Goal: Transaction & Acquisition: Book appointment/travel/reservation

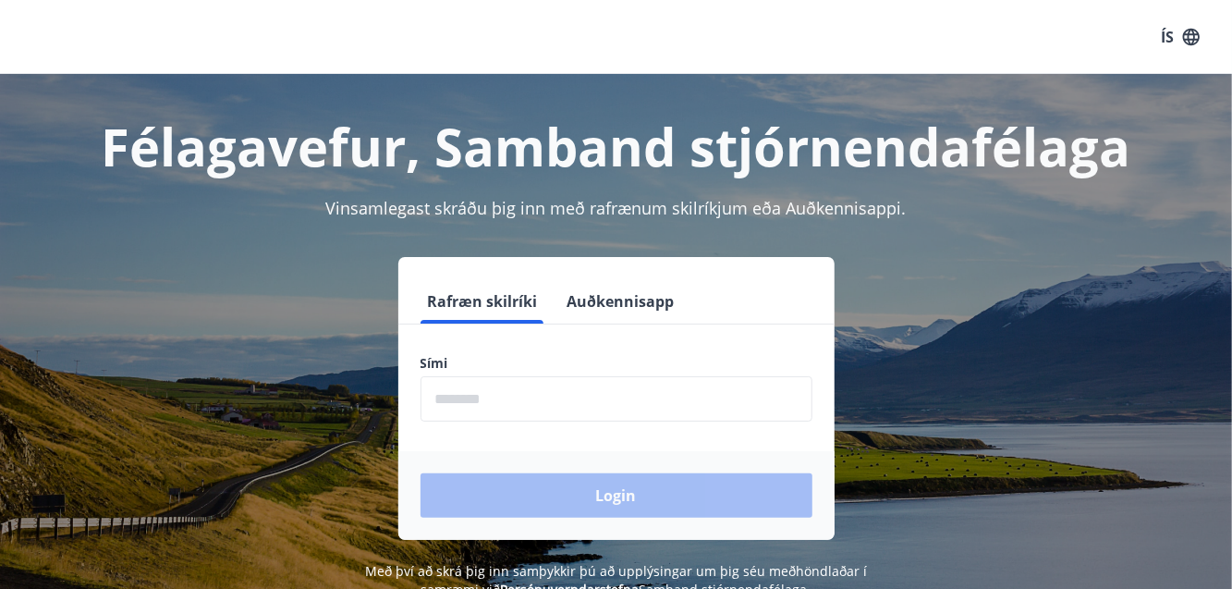
click at [464, 406] on input "phone" at bounding box center [616, 398] width 392 height 45
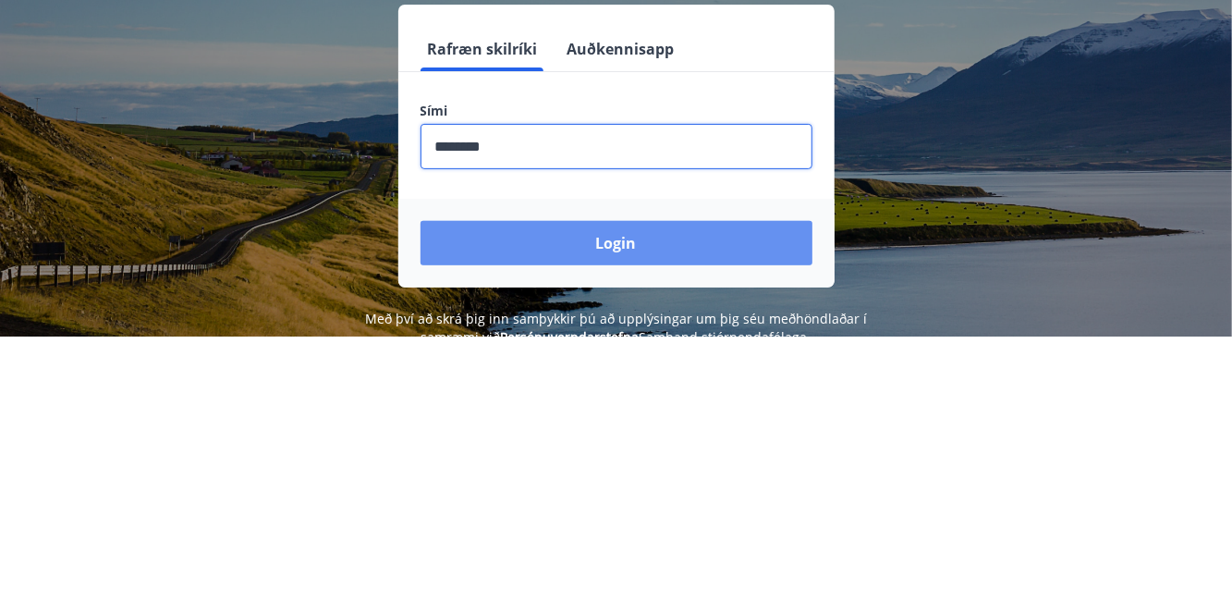
type input "********"
click at [663, 485] on button "Login" at bounding box center [616, 495] width 392 height 44
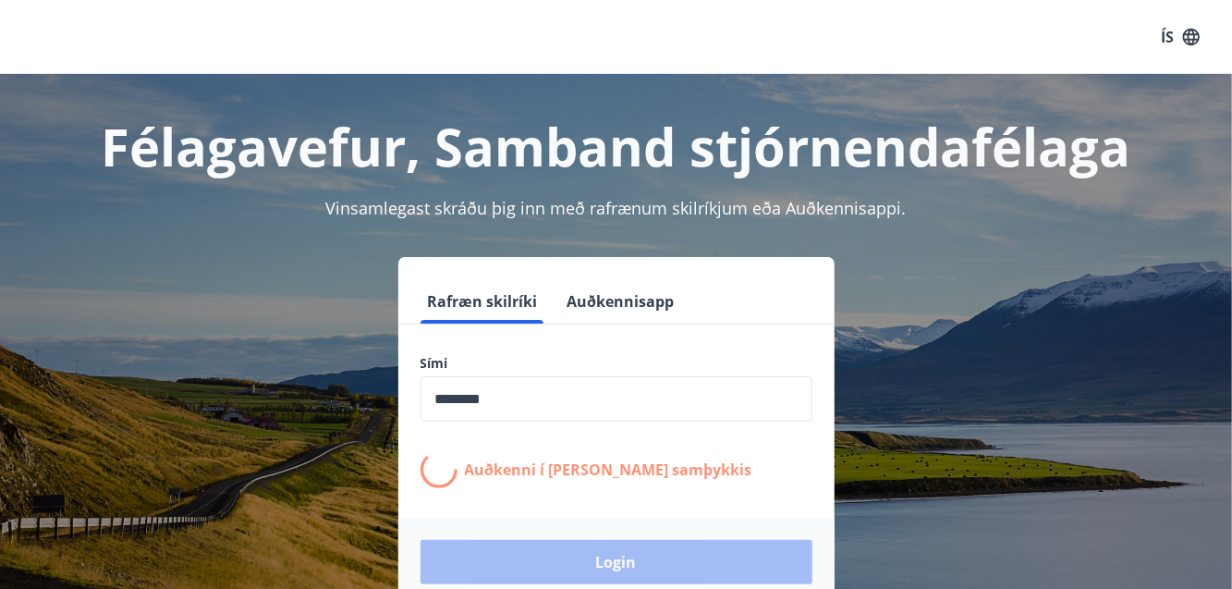
click at [0, 237] on div "Félagavefur, Samband stjórnendafélaga Vinsamlegast skráðu þig inn með rafrænum …" at bounding box center [616, 369] width 1232 height 591
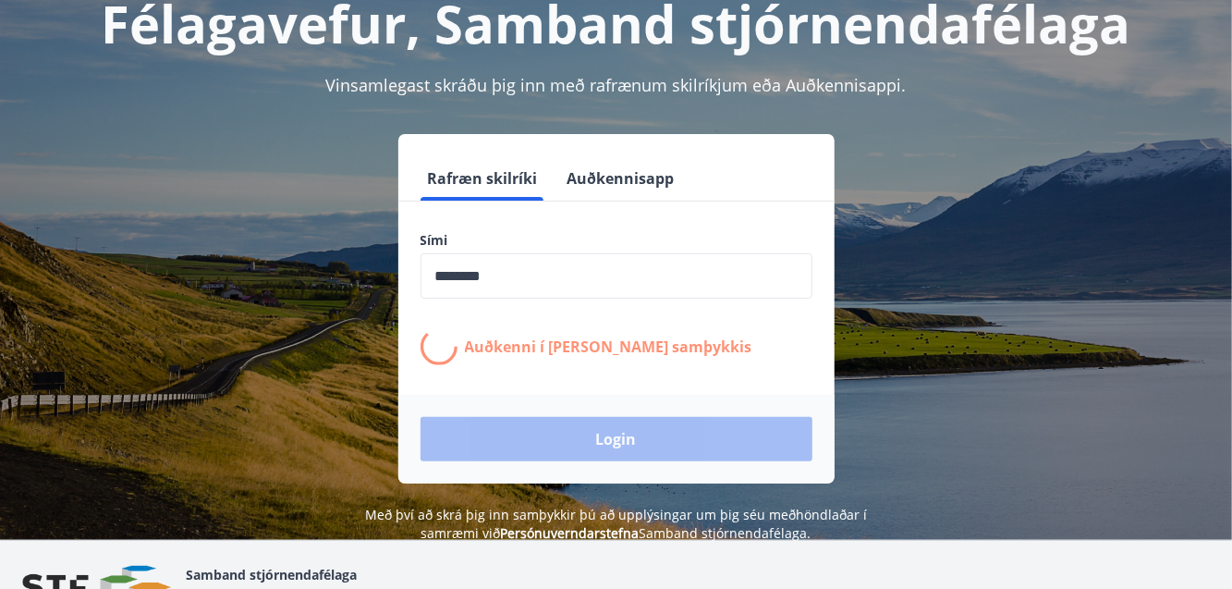
scroll to position [128, 0]
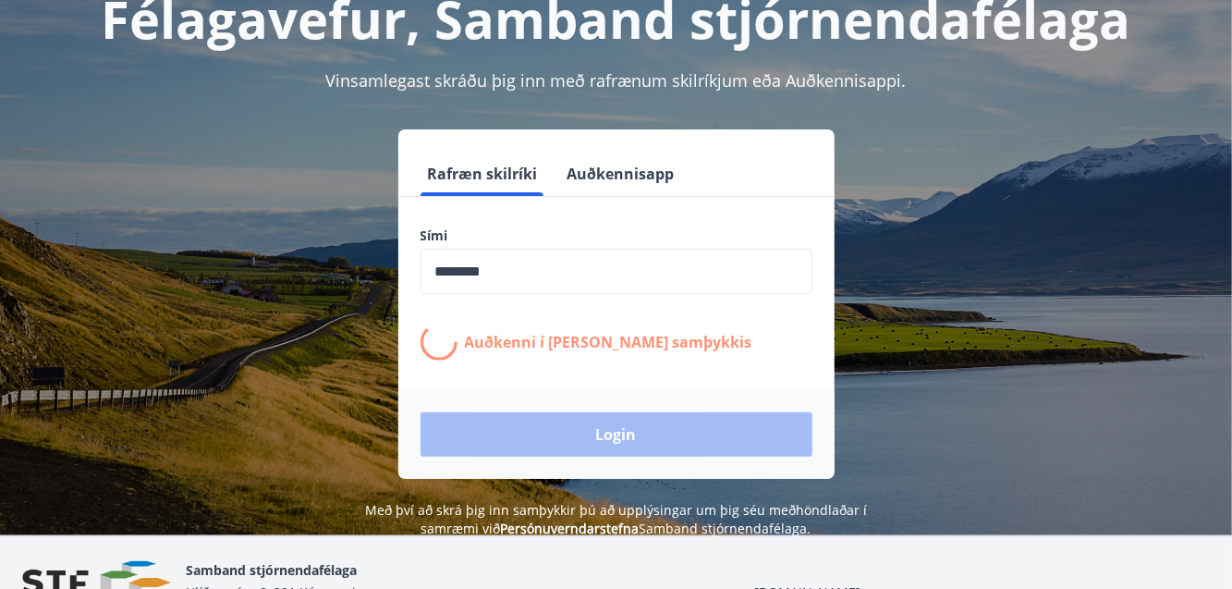
click at [0, 264] on div "Félagavefur, Samband stjórnendafélaga Vinsamlegast skráðu þig inn með rafrænum …" at bounding box center [616, 241] width 1232 height 591
click at [0, 359] on div "Félagavefur, Samband stjórnendafélaga Vinsamlegast skráðu þig inn með rafrænum …" at bounding box center [616, 241] width 1232 height 591
click at [643, 435] on div "Login" at bounding box center [616, 434] width 436 height 89
click at [0, 327] on div "Félagavefur, Samband stjórnendafélaga Vinsamlegast skráðu þig inn með rafrænum …" at bounding box center [616, 241] width 1232 height 591
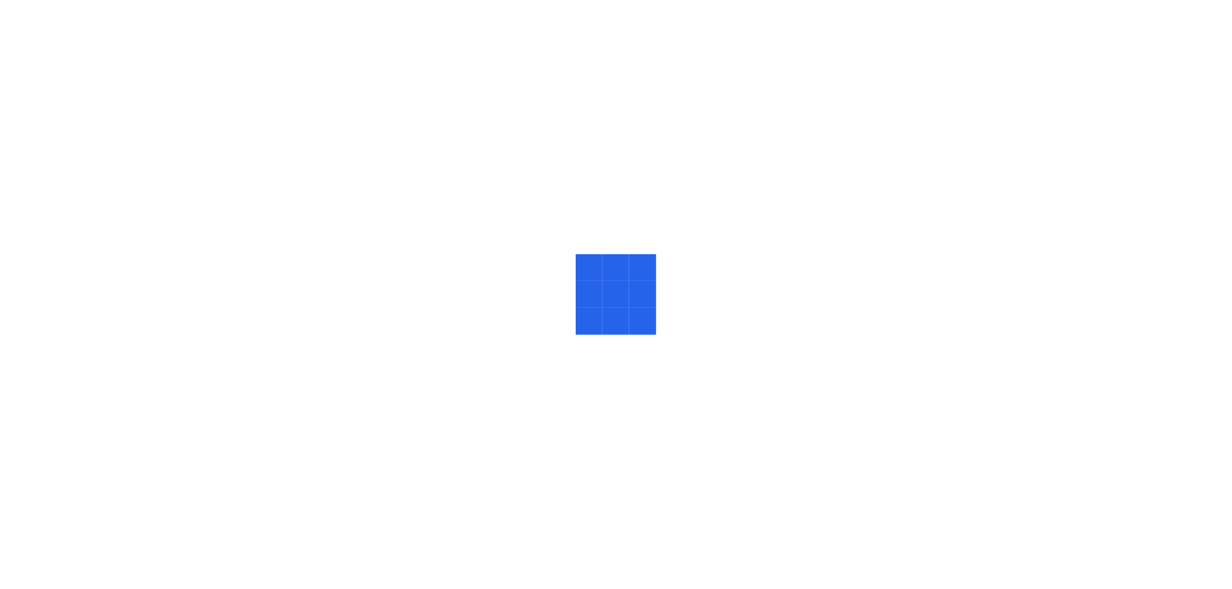
click at [0, 284] on div at bounding box center [616, 294] width 1232 height 589
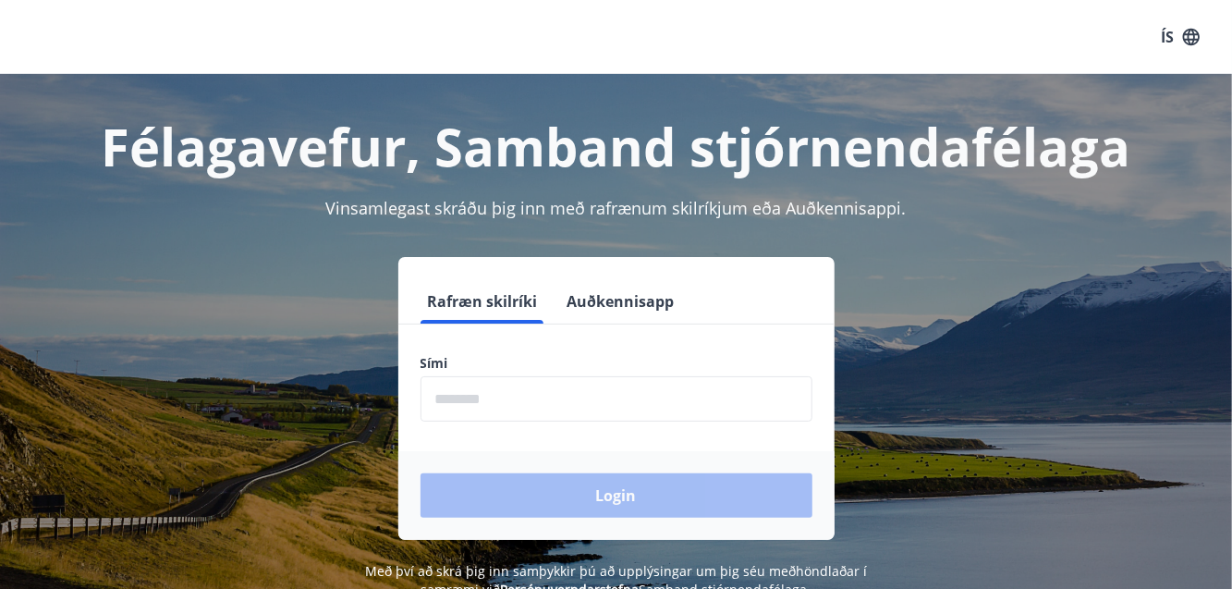
click at [462, 401] on input "phone" at bounding box center [616, 398] width 392 height 45
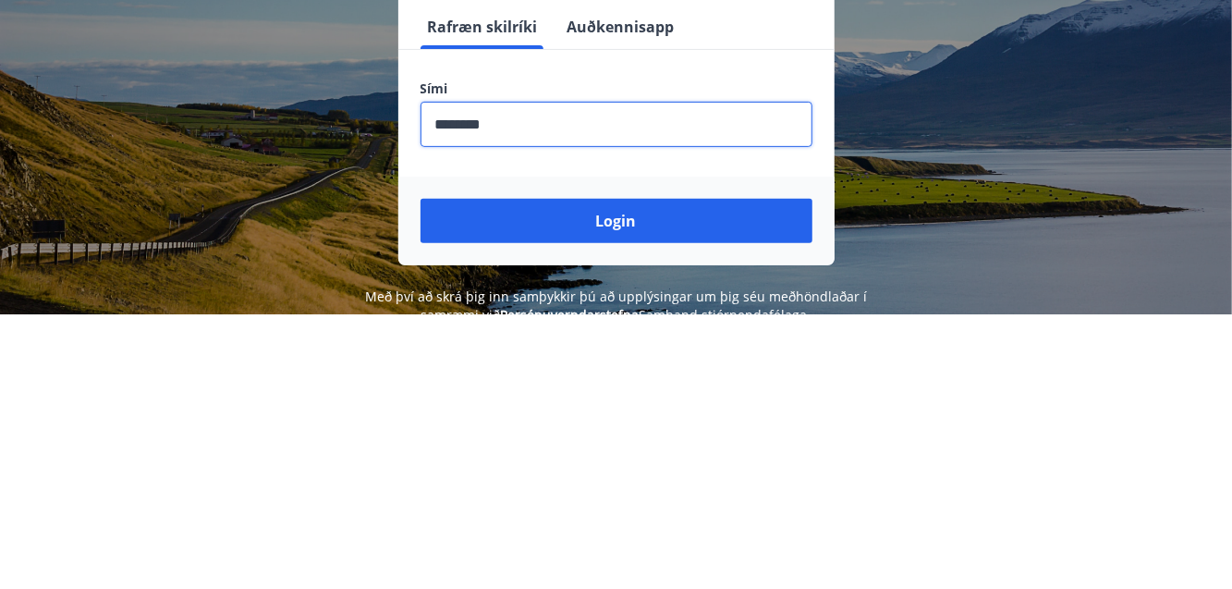
type input "********"
click at [641, 501] on button "Login" at bounding box center [616, 495] width 392 height 44
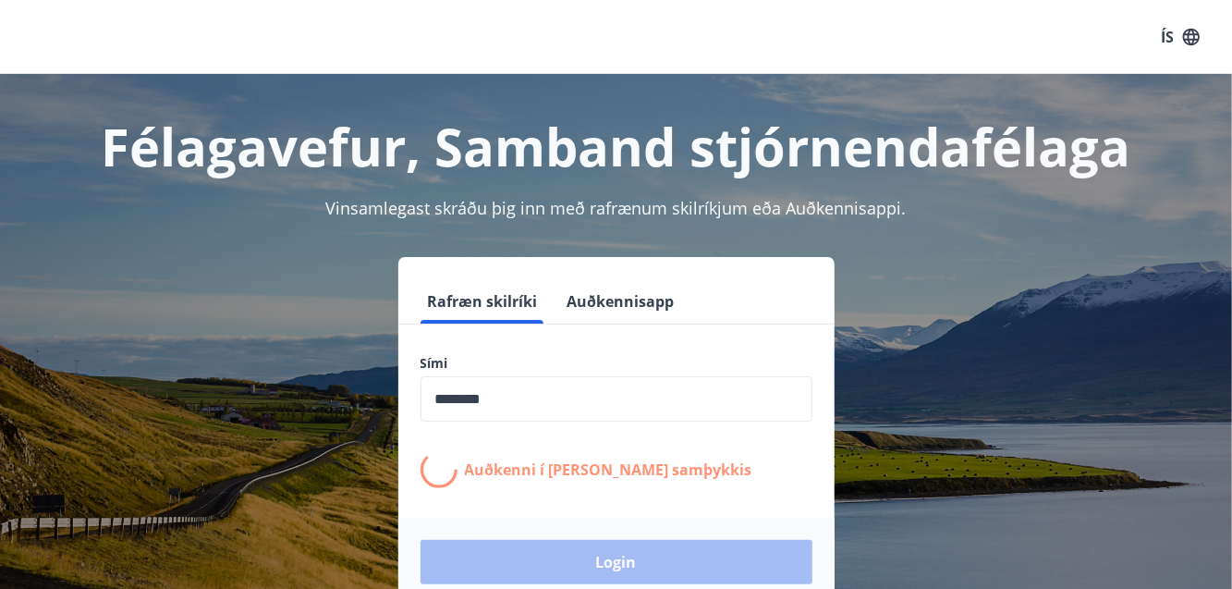
click at [7, 330] on div "Félagavefur, Samband stjórnendafélaga Vinsamlegast skráðu þig inn með rafrænum …" at bounding box center [616, 369] width 1232 height 591
click at [9, 331] on div "Félagavefur, Samband stjórnendafélaga Vinsamlegast skráðu þig inn með rafrænum …" at bounding box center [616, 369] width 1232 height 591
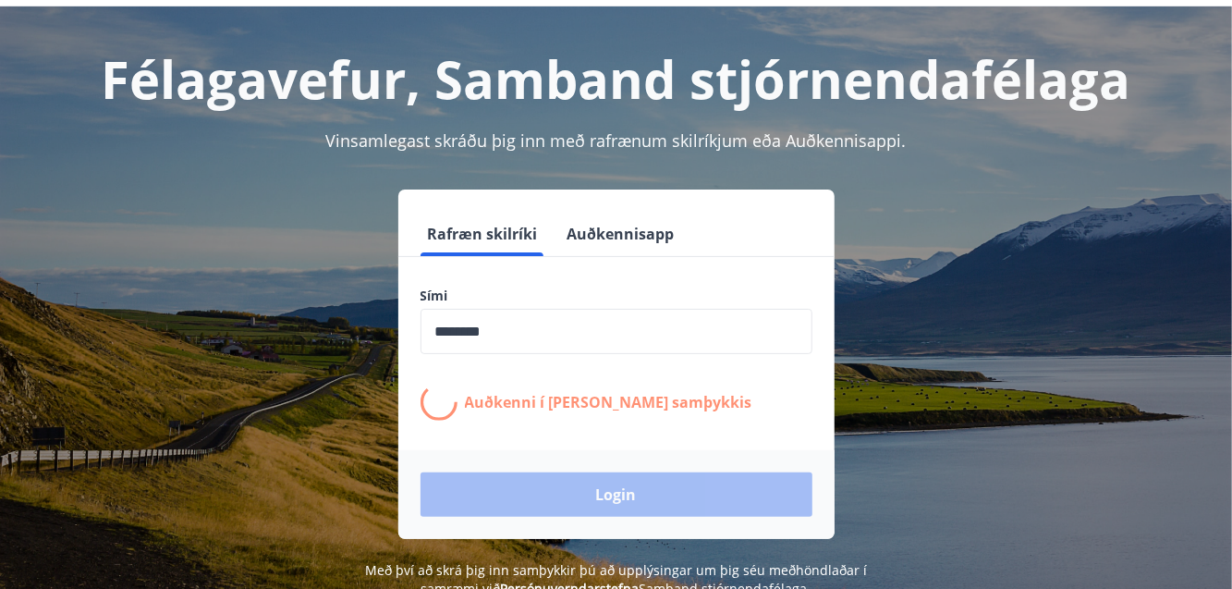
scroll to position [68, 0]
click at [5, 279] on div "Félagavefur, Samband stjórnendafélaga Vinsamlegast skráðu þig inn með rafrænum …" at bounding box center [616, 301] width 1232 height 591
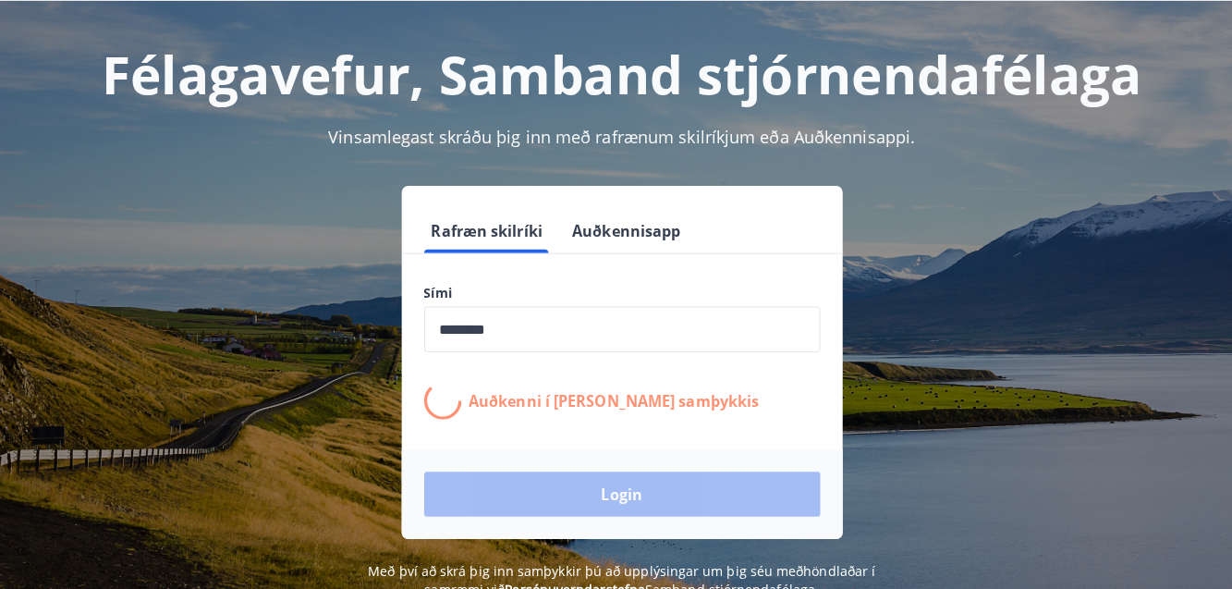
click at [1, 226] on div "Félagavefur, Samband stjórnendafélaga Vinsamlegast skráðu þig inn með rafrænum …" at bounding box center [616, 301] width 1232 height 591
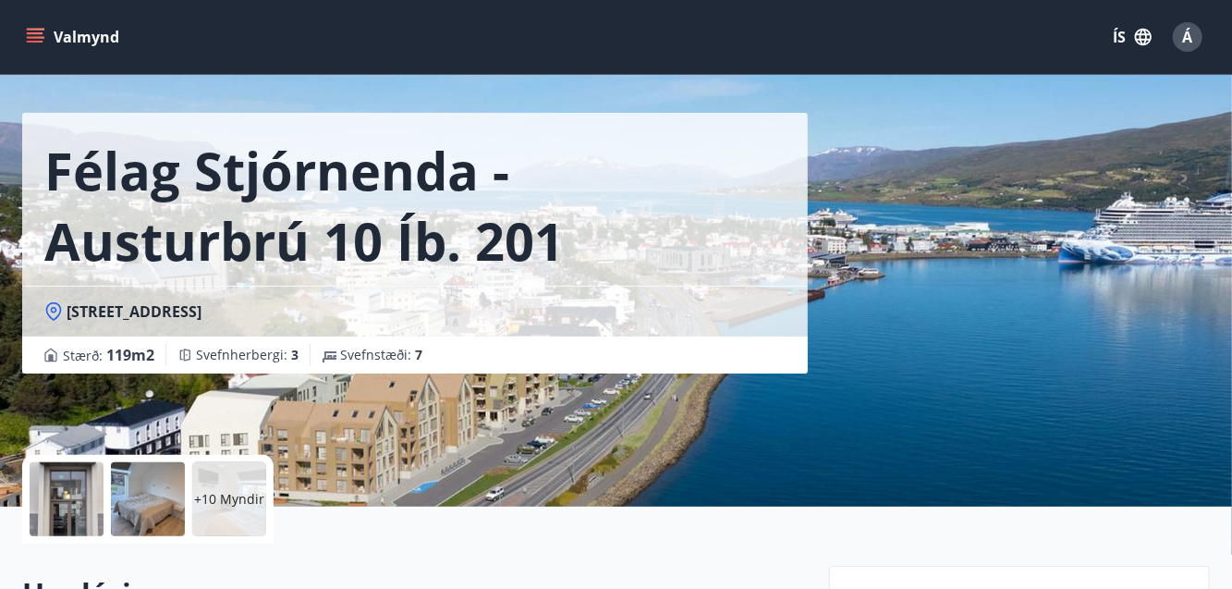
scroll to position [61, 0]
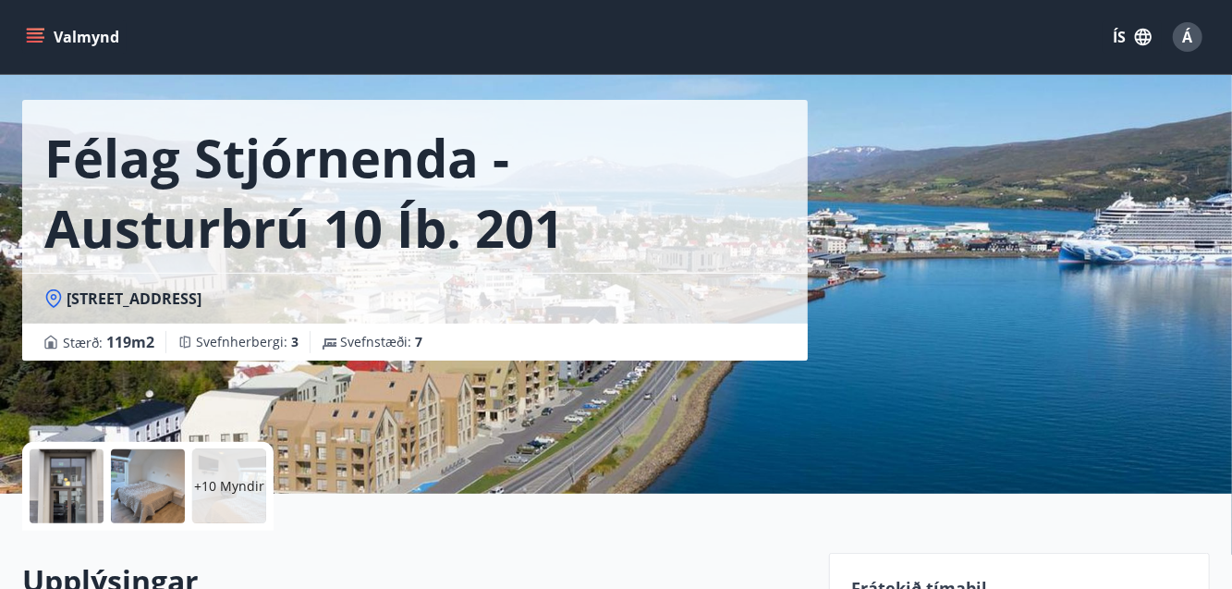
click at [65, 477] on div at bounding box center [67, 486] width 74 height 74
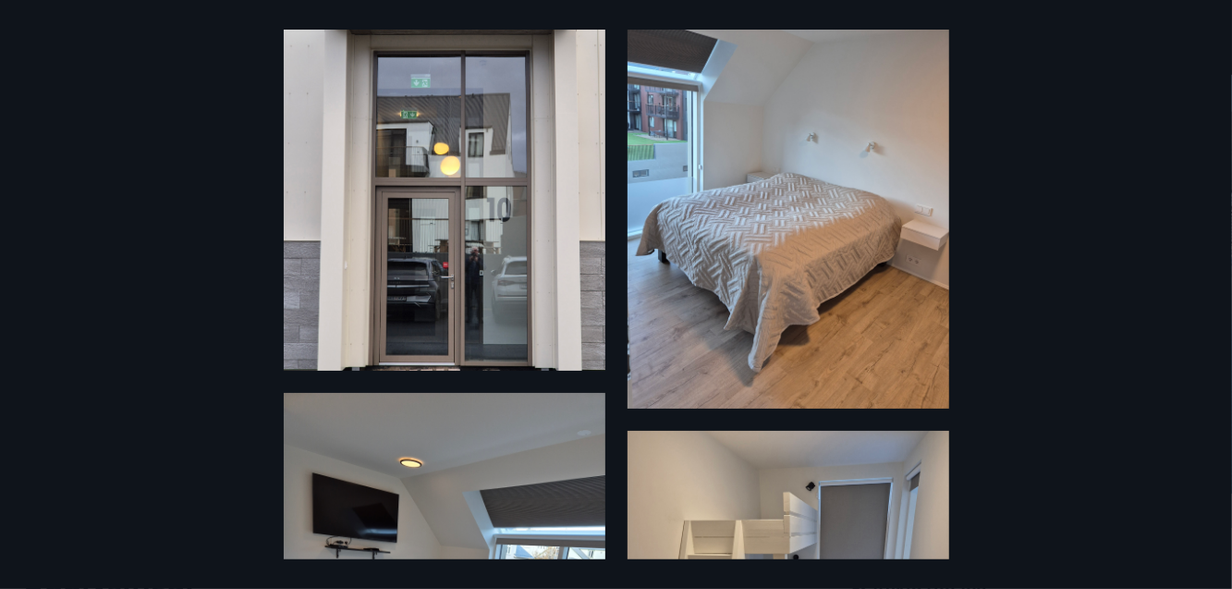
scroll to position [113, 0]
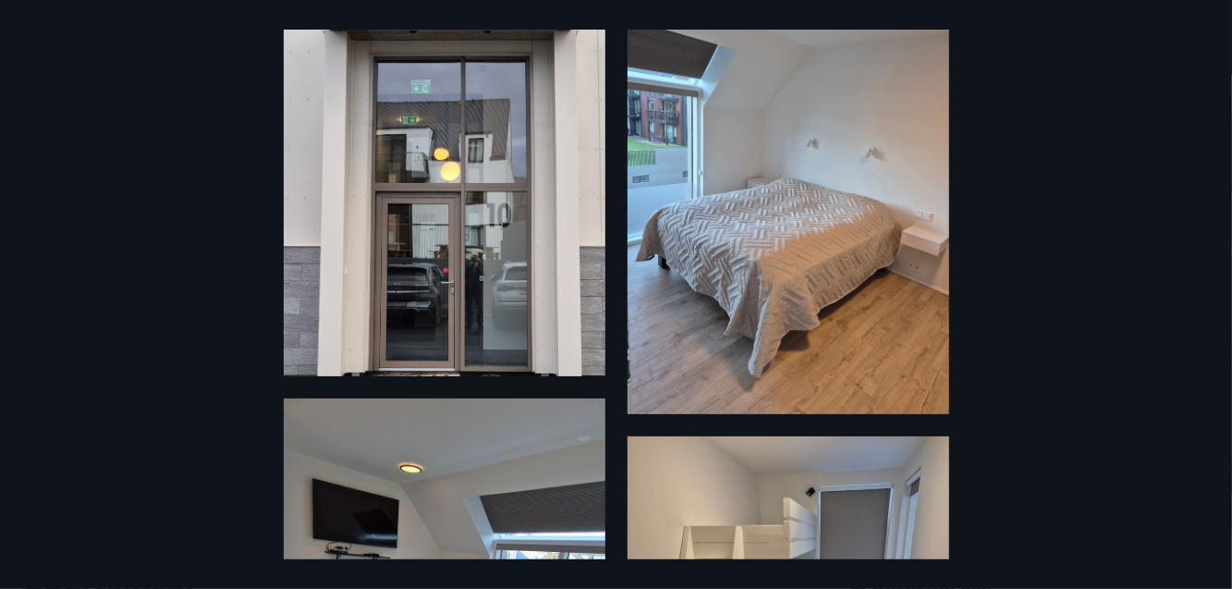
click at [347, 274] on img at bounding box center [445, 183] width 322 height 385
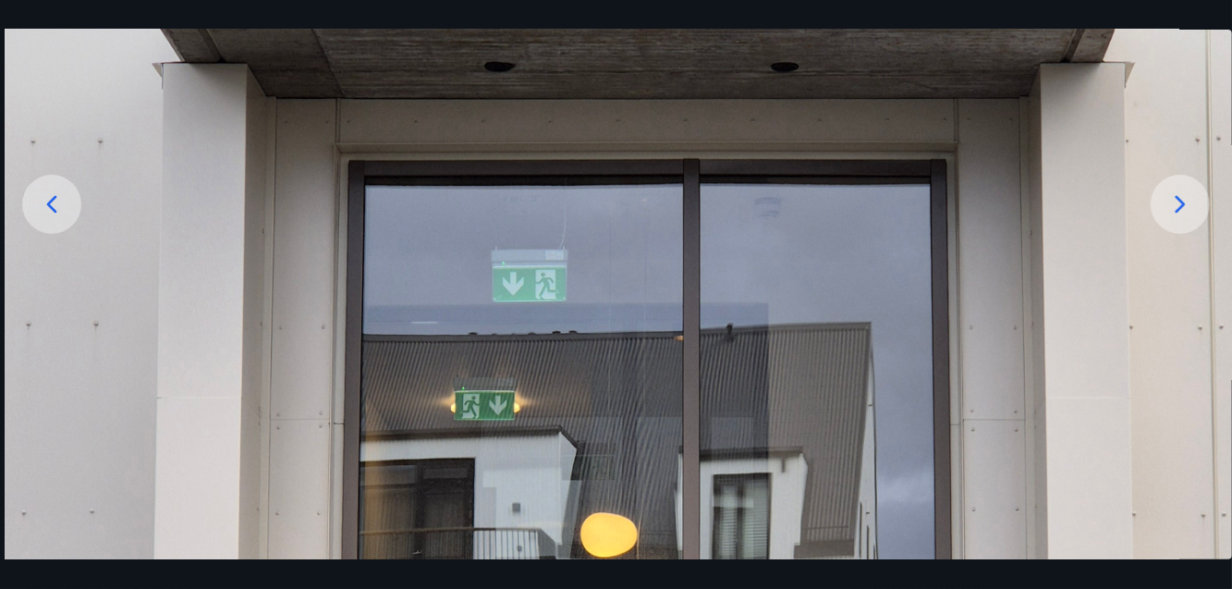
scroll to position [194, 0]
click at [1187, 219] on icon at bounding box center [1180, 204] width 30 height 30
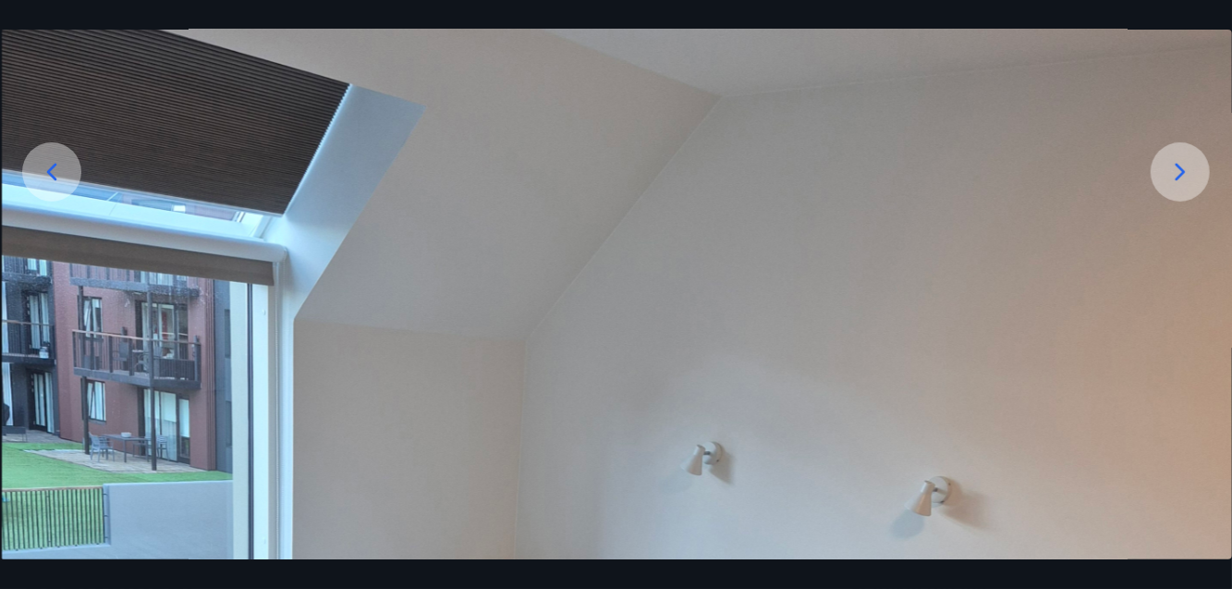
scroll to position [222, 0]
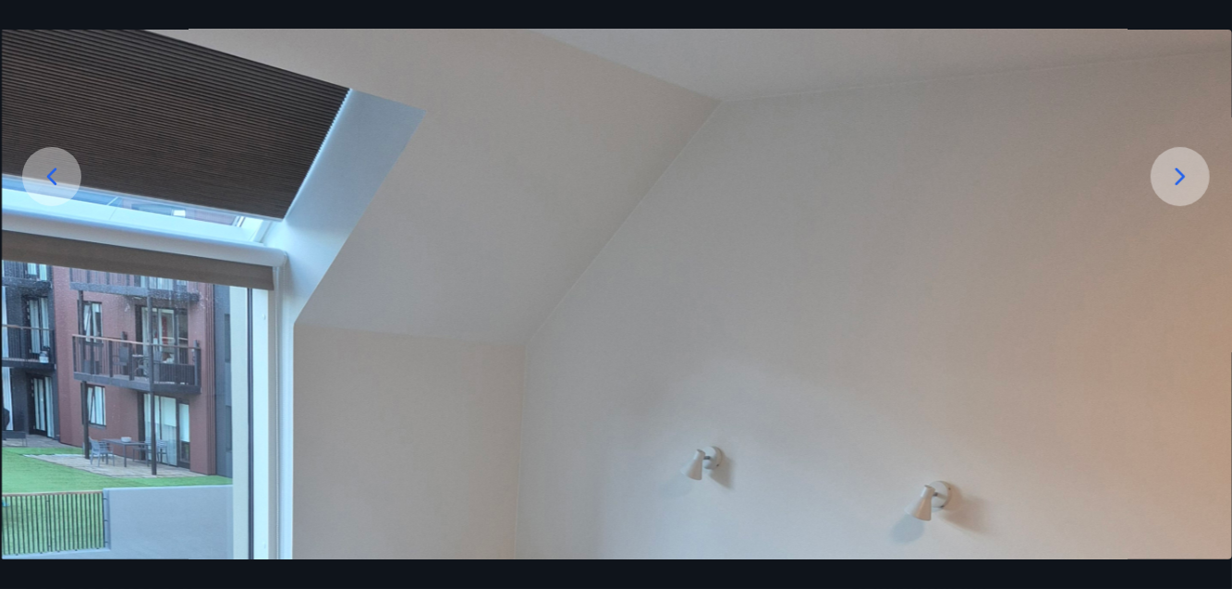
click at [1187, 191] on icon at bounding box center [1180, 177] width 30 height 30
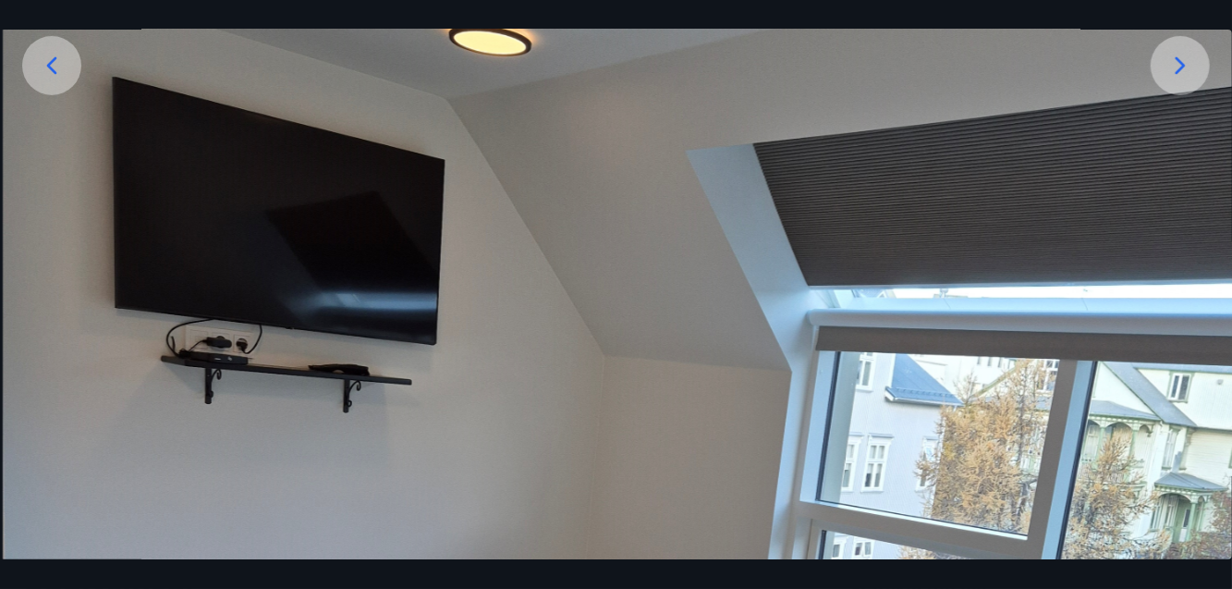
scroll to position [329, 0]
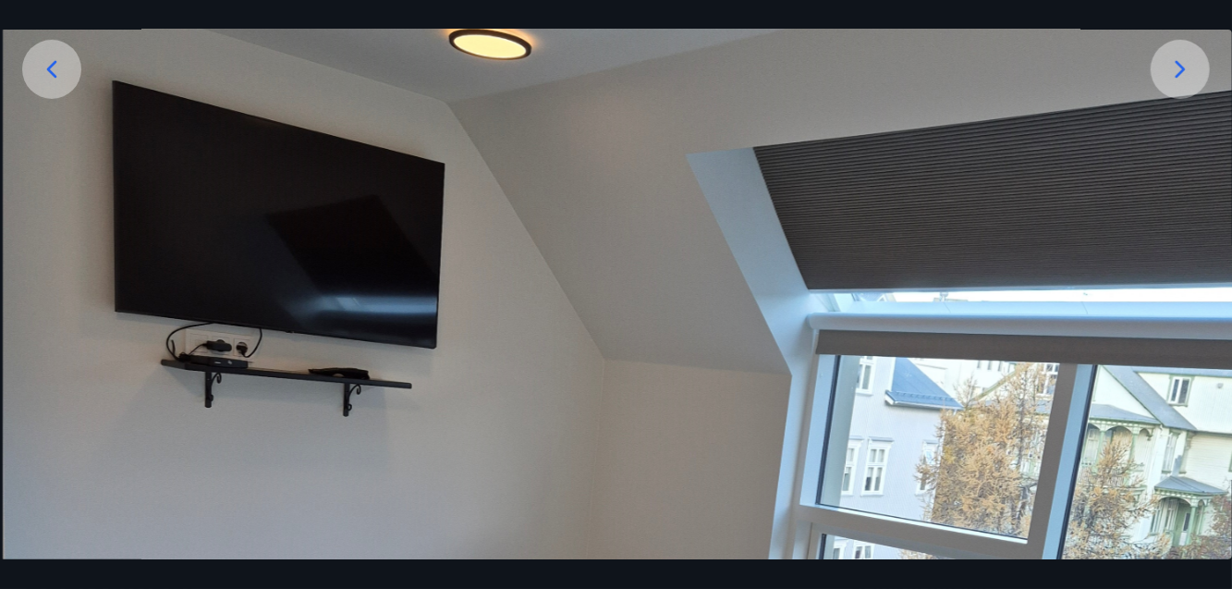
click at [1180, 78] on icon at bounding box center [1180, 69] width 10 height 18
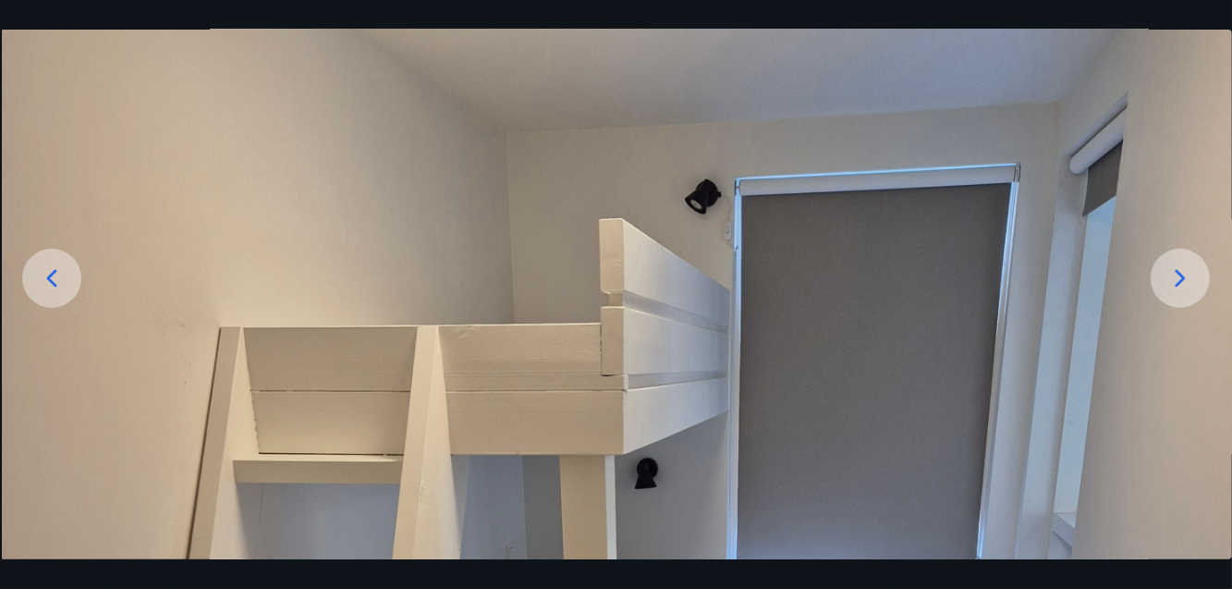
scroll to position [118, 0]
click at [1185, 295] on icon at bounding box center [1180, 280] width 30 height 30
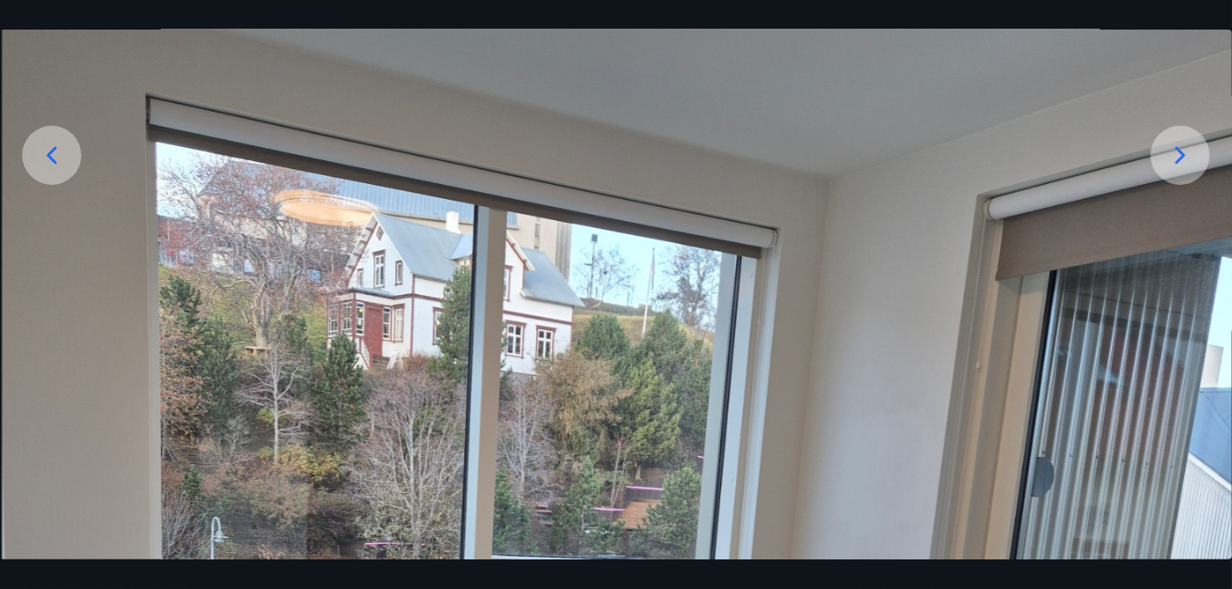
scroll to position [225, 0]
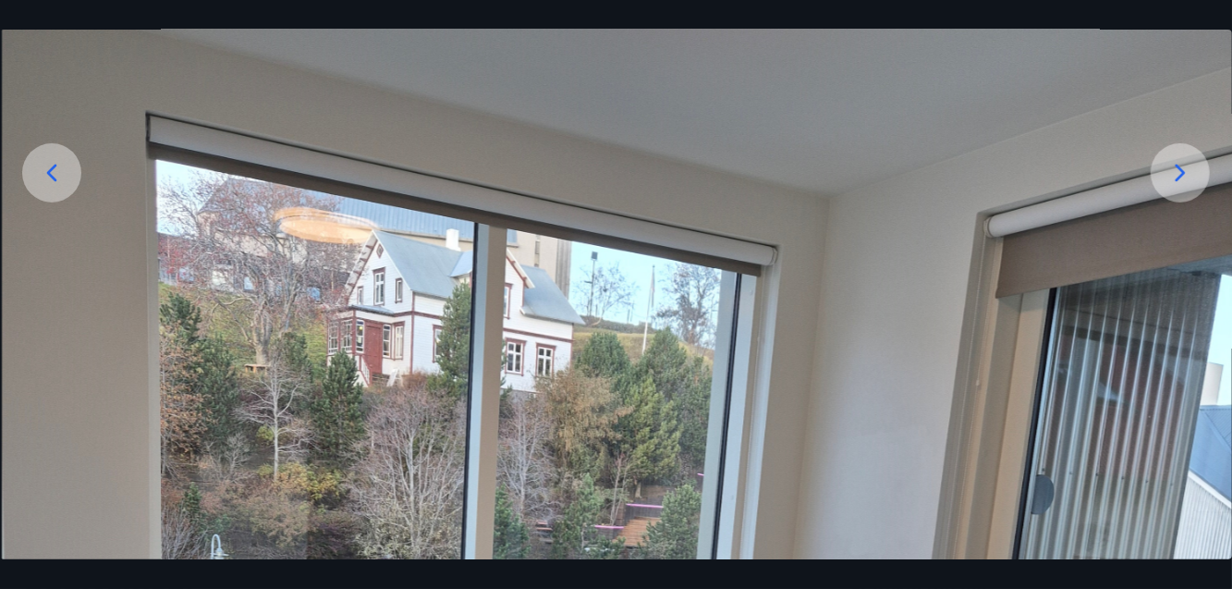
click at [1178, 188] on icon at bounding box center [1180, 173] width 30 height 30
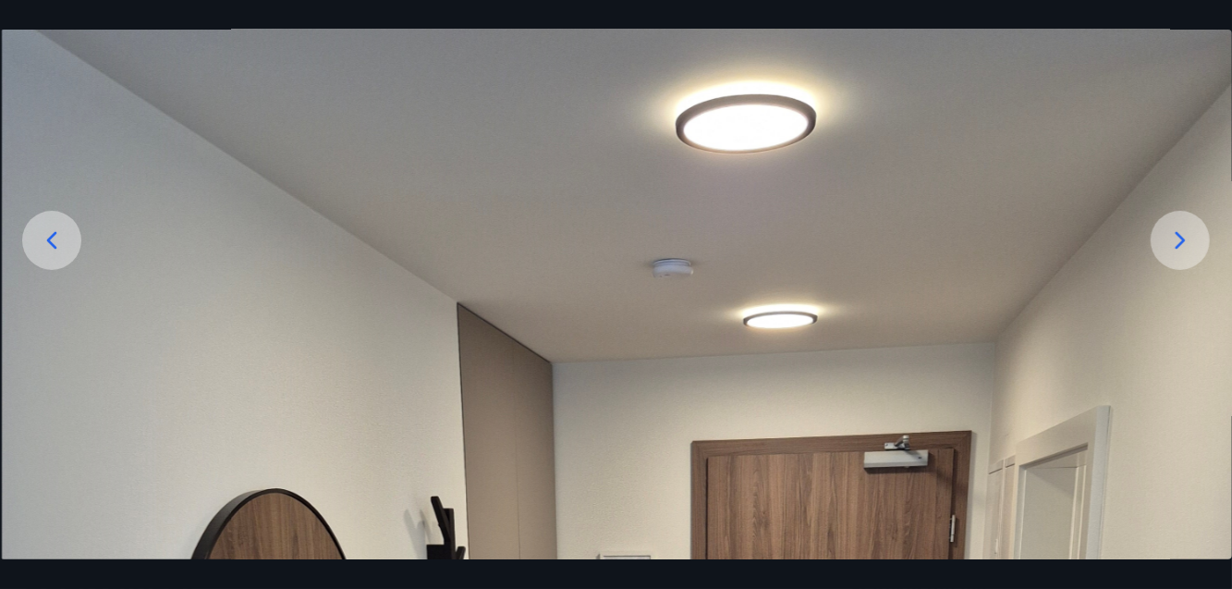
scroll to position [164, 0]
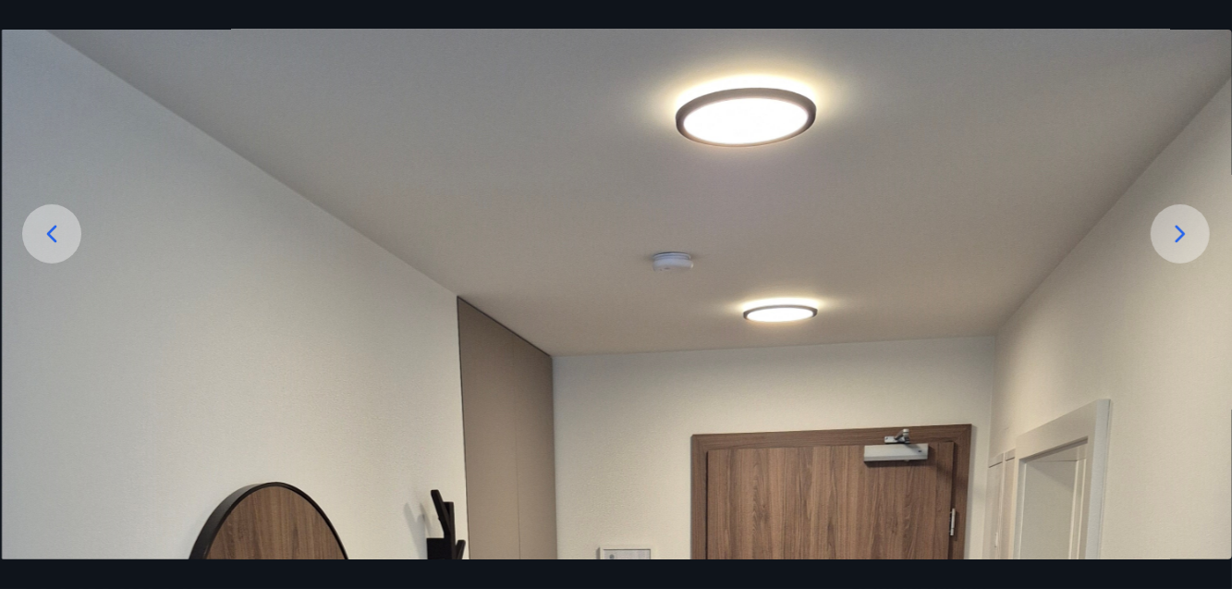
click at [1179, 249] on icon at bounding box center [1180, 234] width 30 height 30
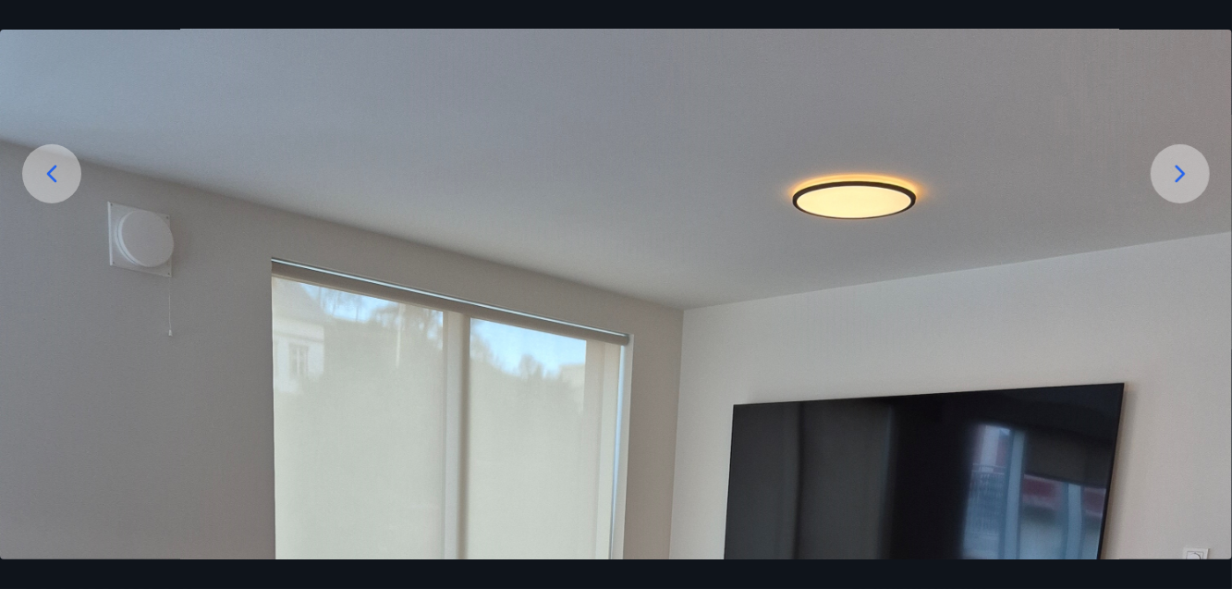
scroll to position [220, 0]
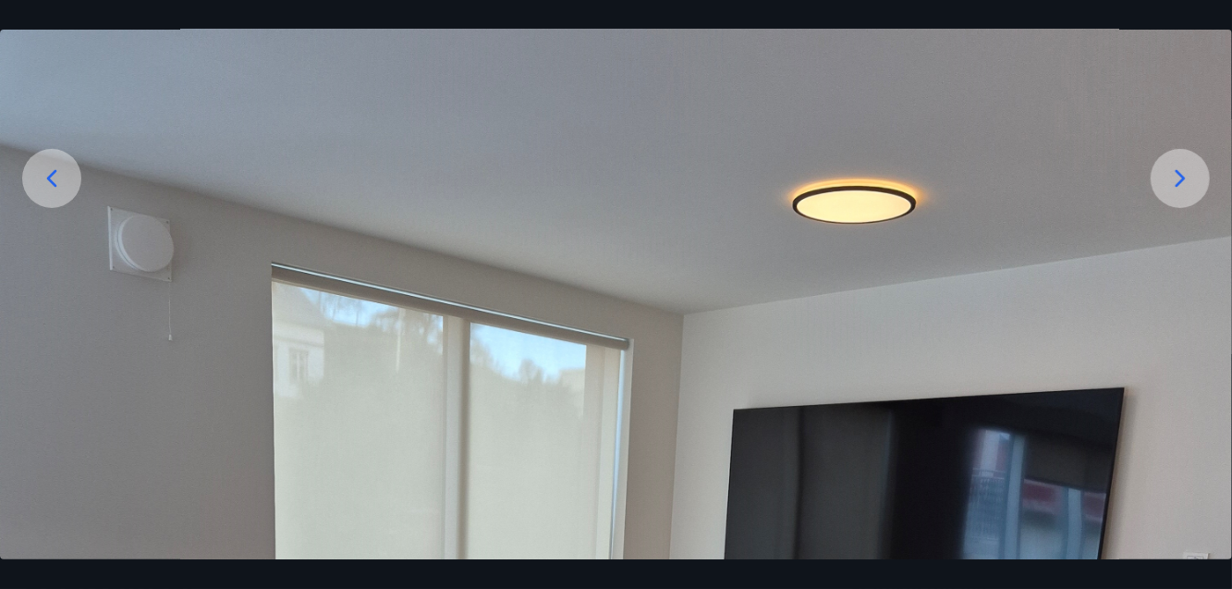
click at [1185, 193] on icon at bounding box center [1180, 179] width 30 height 30
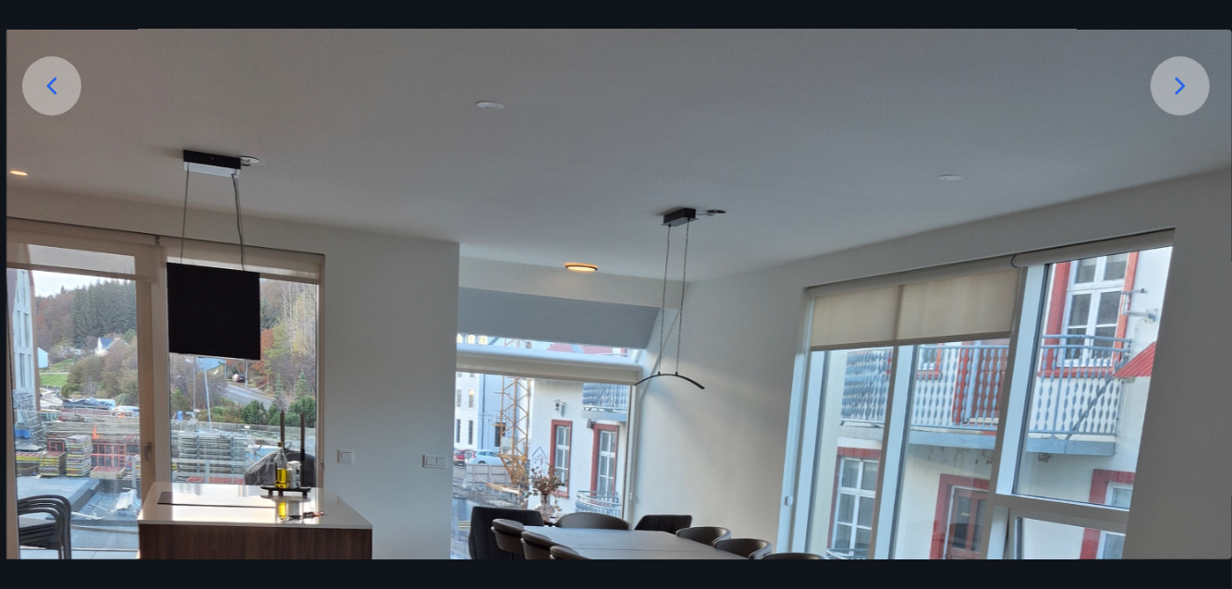
scroll to position [312, 0]
click at [1179, 101] on icon at bounding box center [1180, 86] width 30 height 30
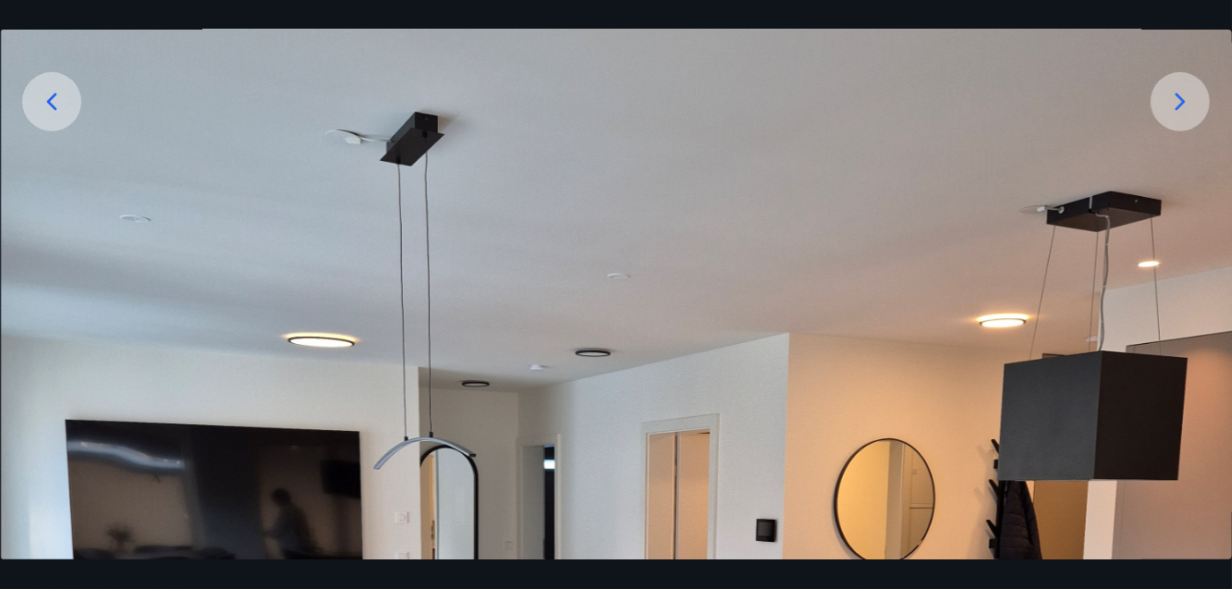
scroll to position [292, 0]
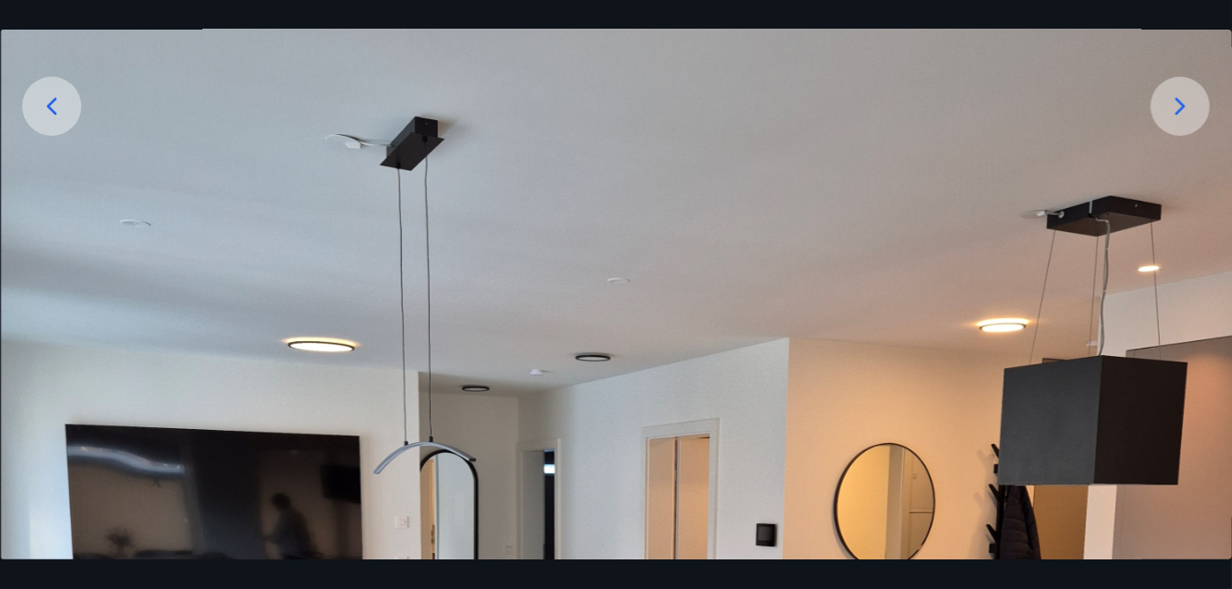
click at [1189, 121] on icon at bounding box center [1180, 106] width 30 height 30
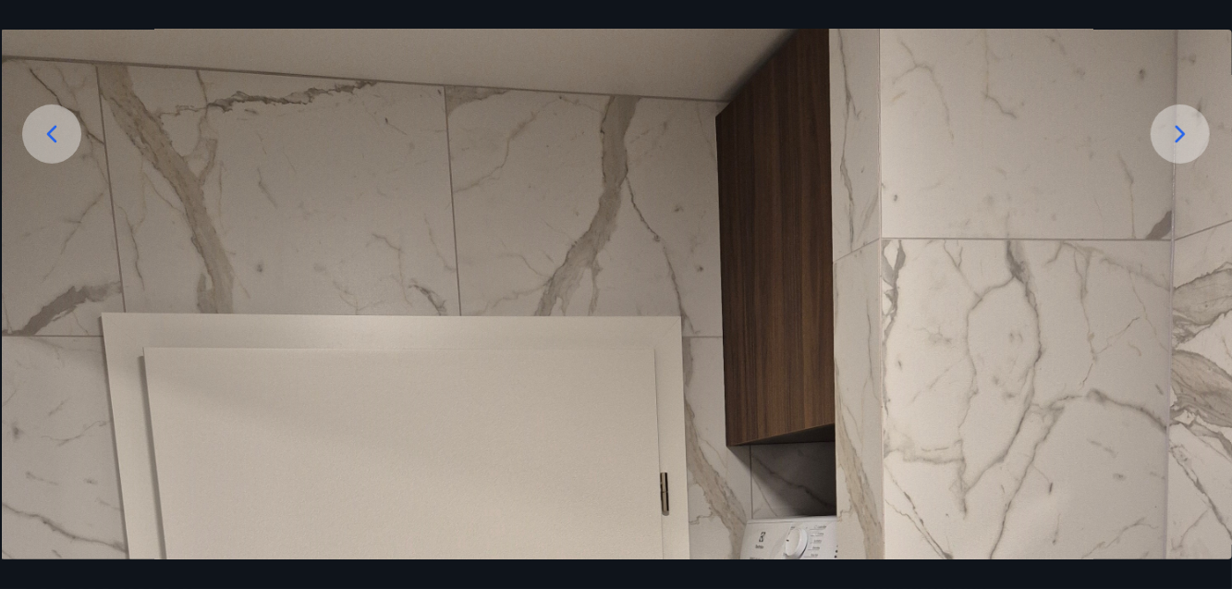
scroll to position [244, 0]
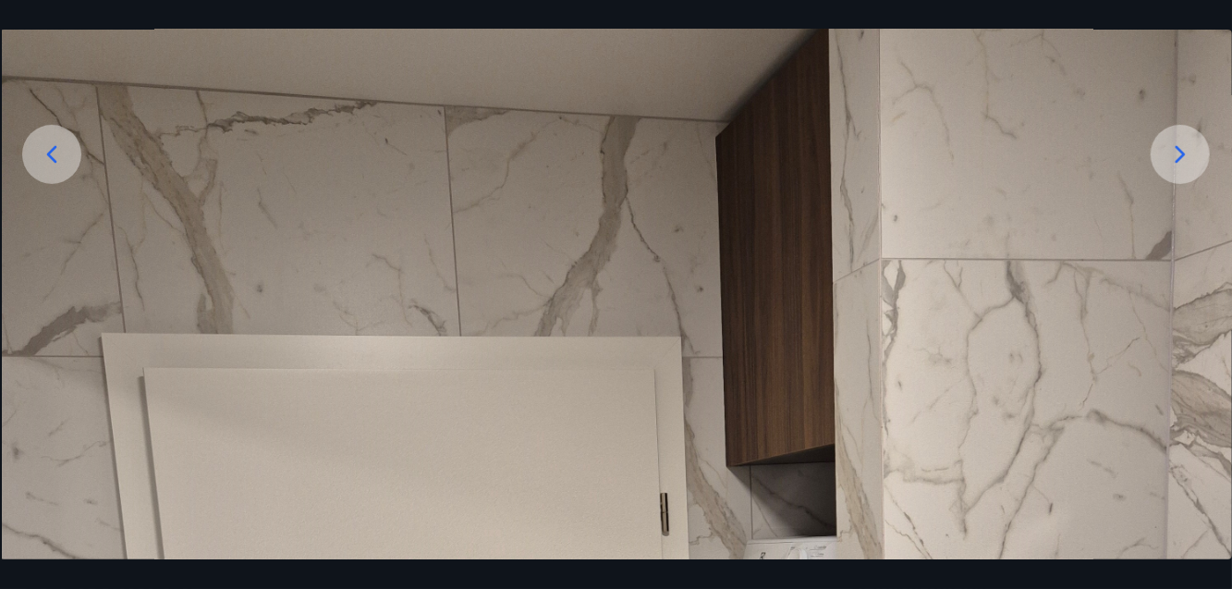
click at [1178, 169] on icon at bounding box center [1180, 155] width 30 height 30
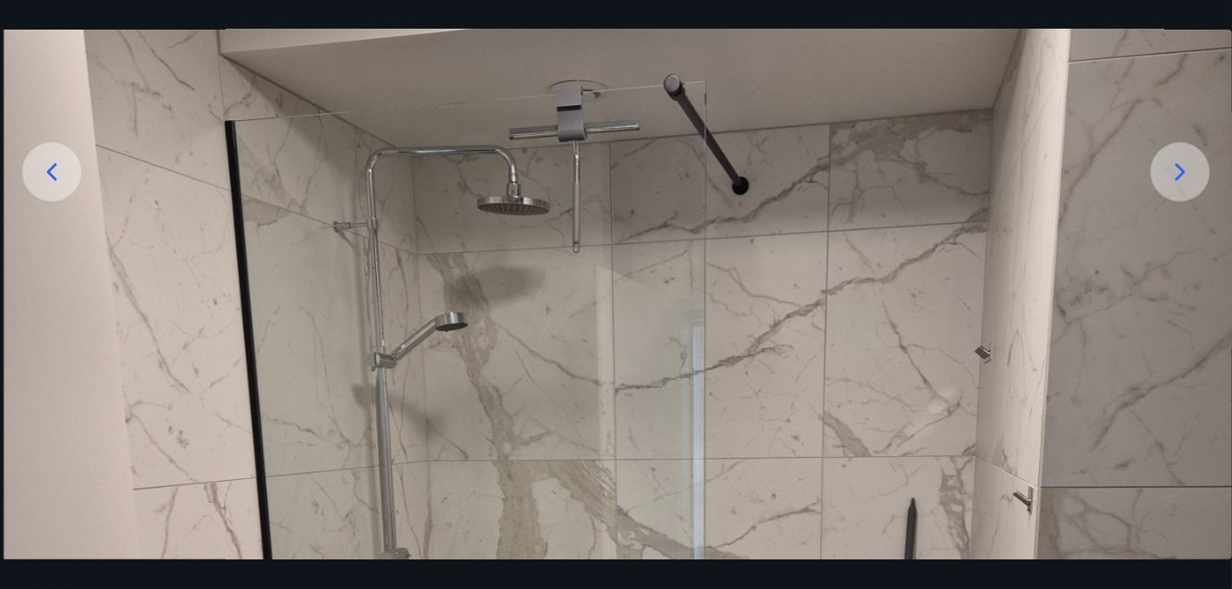
scroll to position [225, 0]
click at [1177, 181] on icon at bounding box center [1180, 173] width 10 height 18
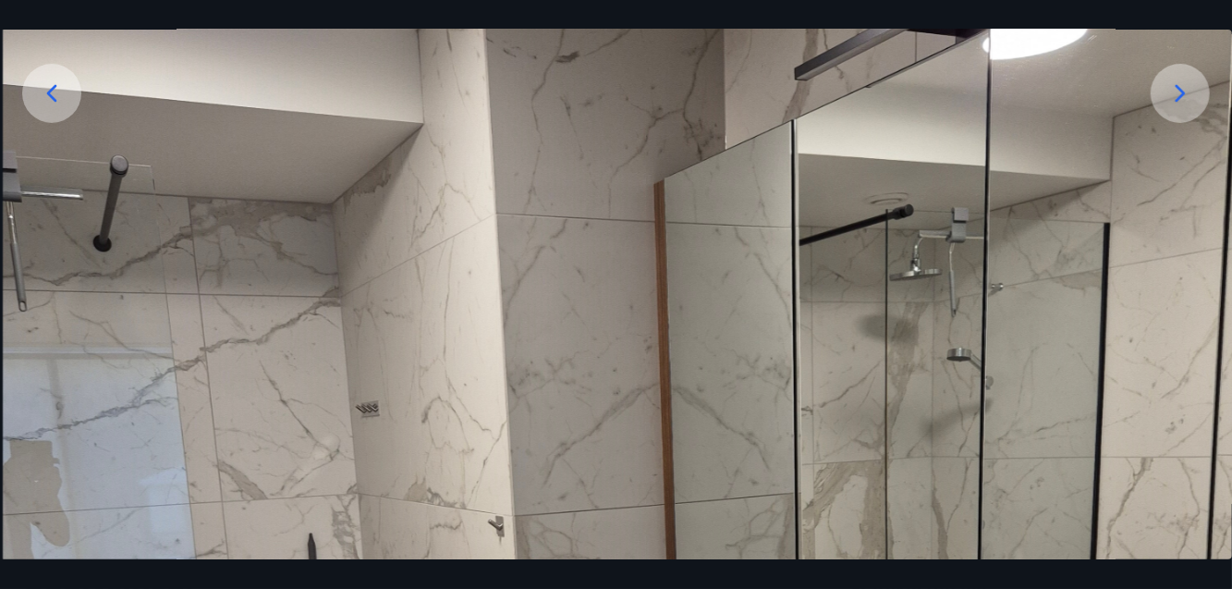
scroll to position [303, 0]
click at [1185, 110] on icon at bounding box center [1180, 95] width 30 height 30
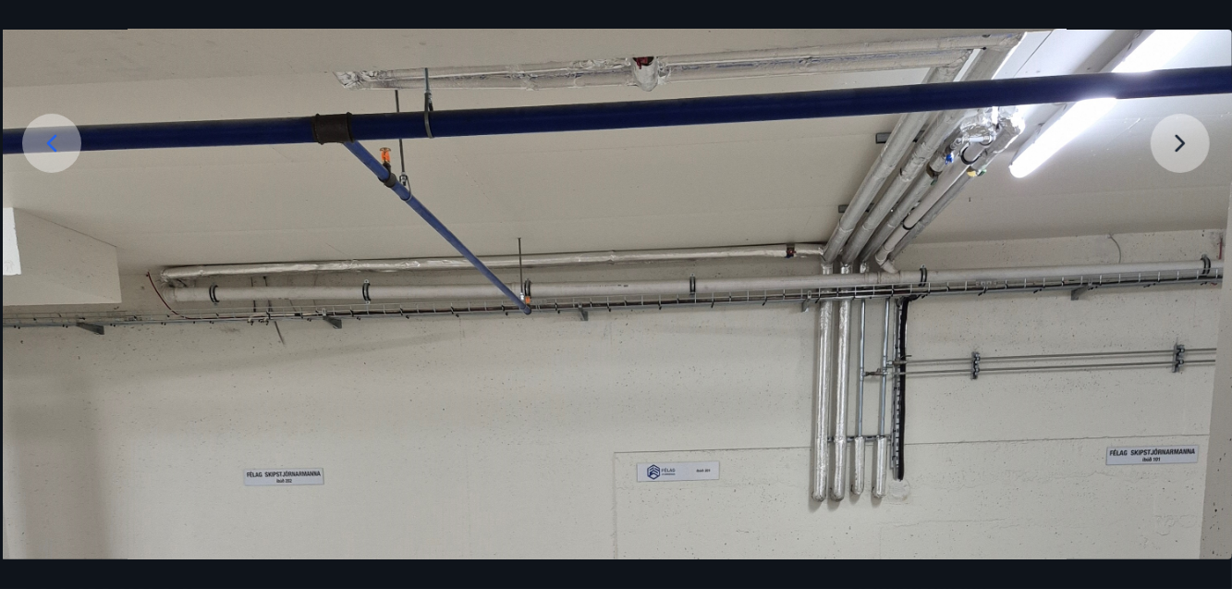
scroll to position [259, 0]
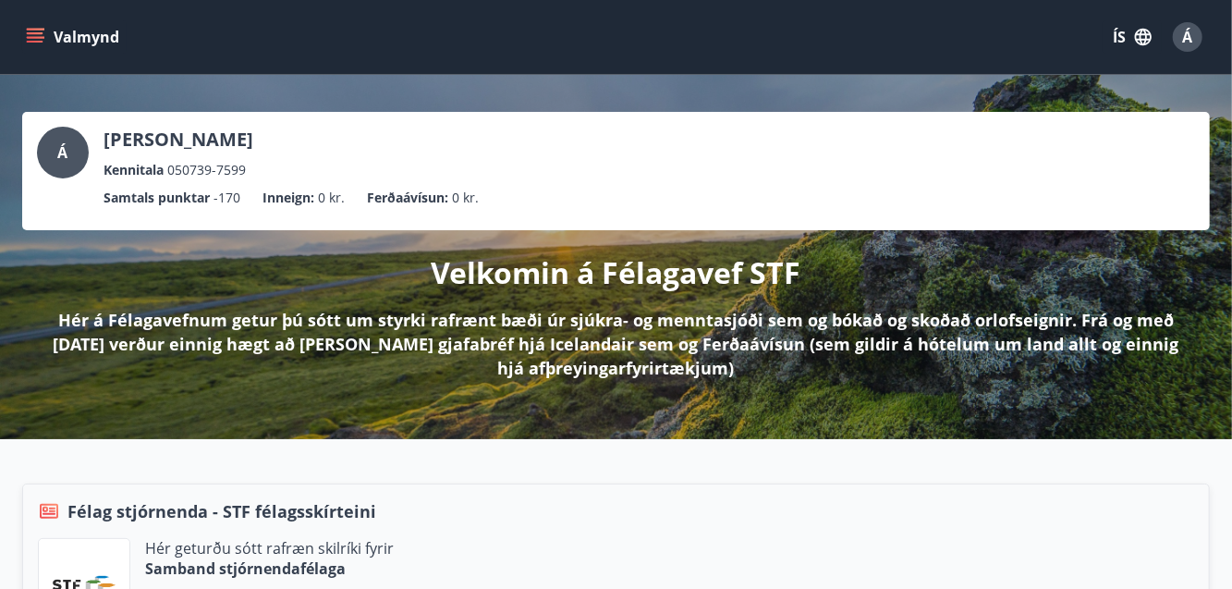
click at [0, 423] on div "Á Ágúst Magnússon Kennitala 050739-7599 Samtals punktar -170 Inneign : 0 kr. Fe…" at bounding box center [616, 257] width 1232 height 364
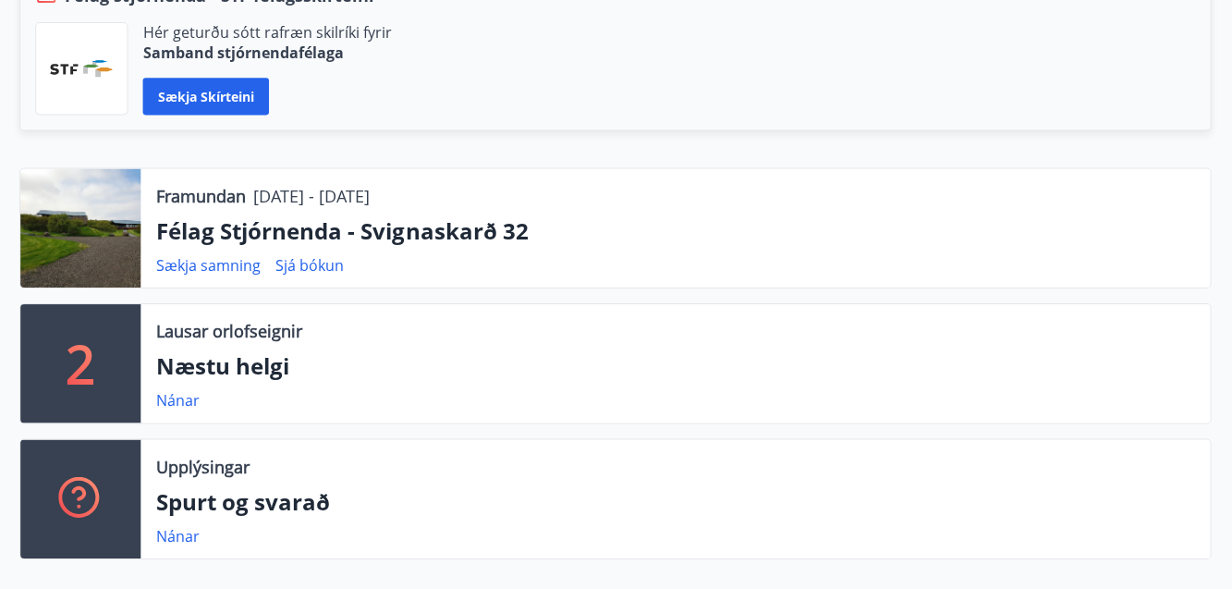
scroll to position [529, 0]
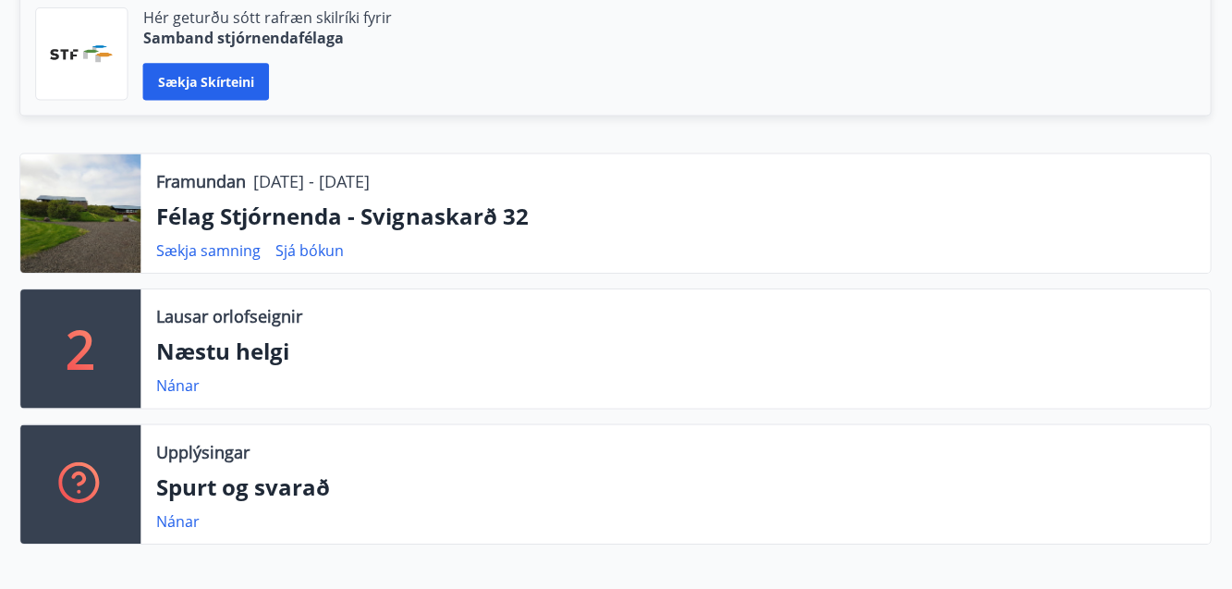
click at [2, 472] on div "Framundan 08.09.2025 - 12.09.2025 Félag Stjórnenda - Svignaskarð 32 Sækja samni…" at bounding box center [605, 356] width 1210 height 405
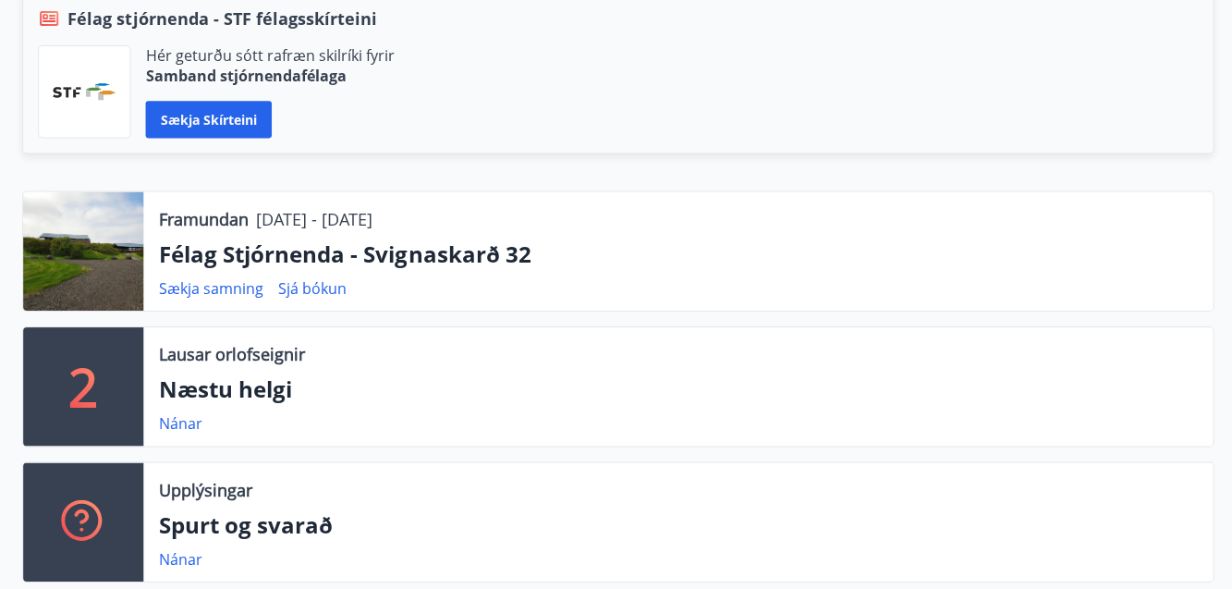
scroll to position [501, 0]
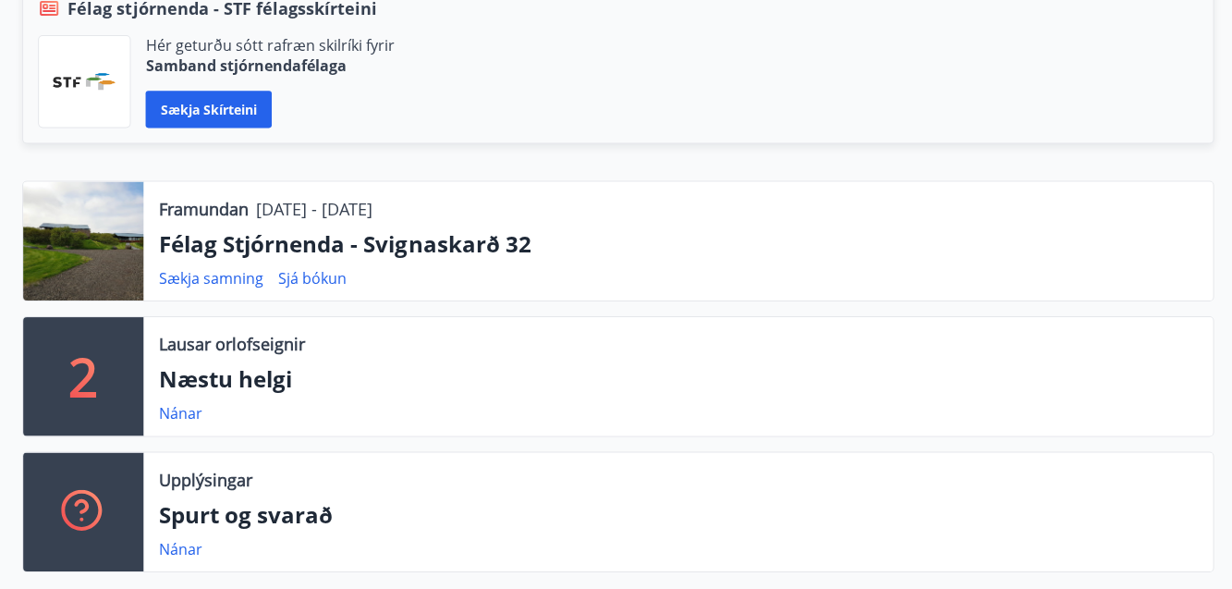
click at [259, 384] on p "Næstu helgi" at bounding box center [676, 379] width 1036 height 31
click at [211, 377] on p "Næstu helgi" at bounding box center [676, 379] width 1036 height 31
click at [191, 420] on link "Nánar" at bounding box center [179, 414] width 43 height 20
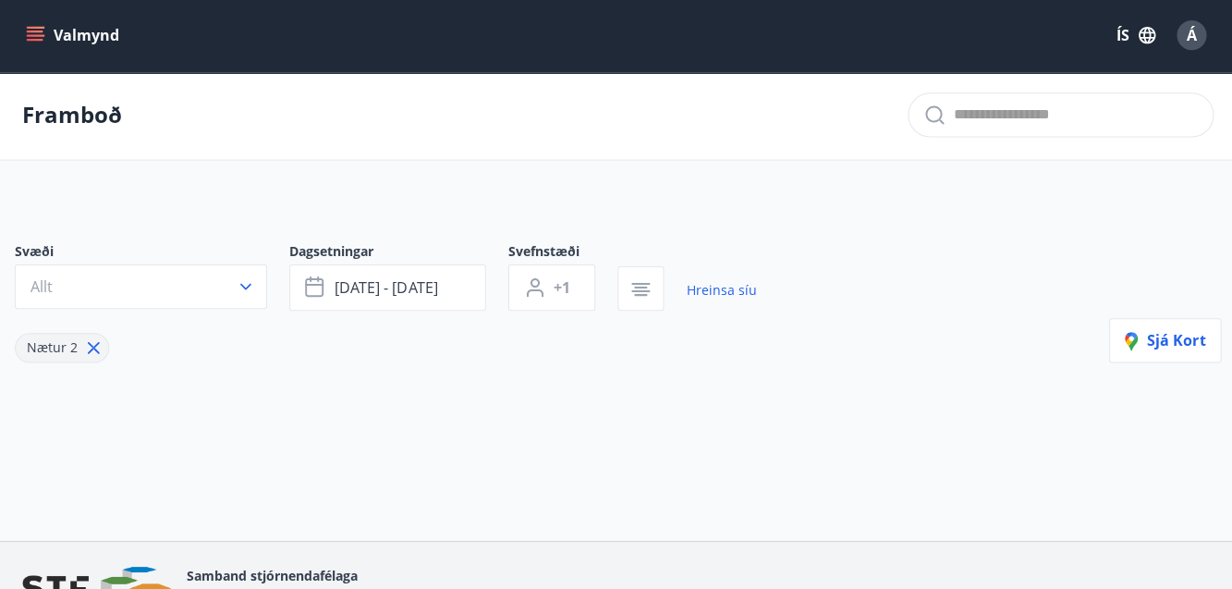
type input "*"
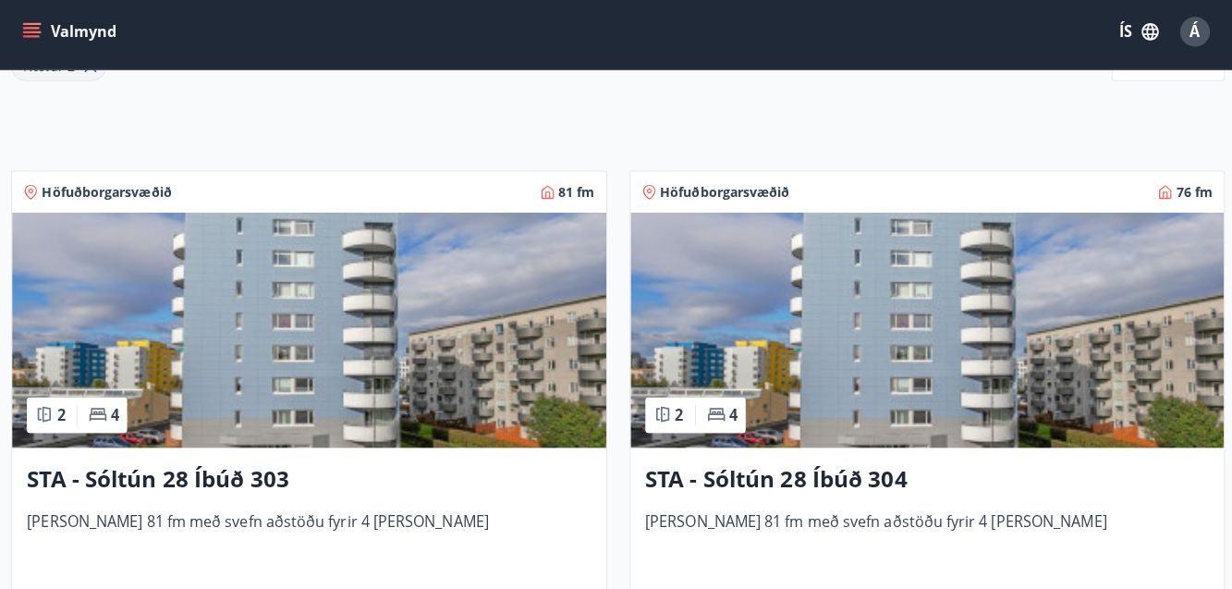
scroll to position [279, 0]
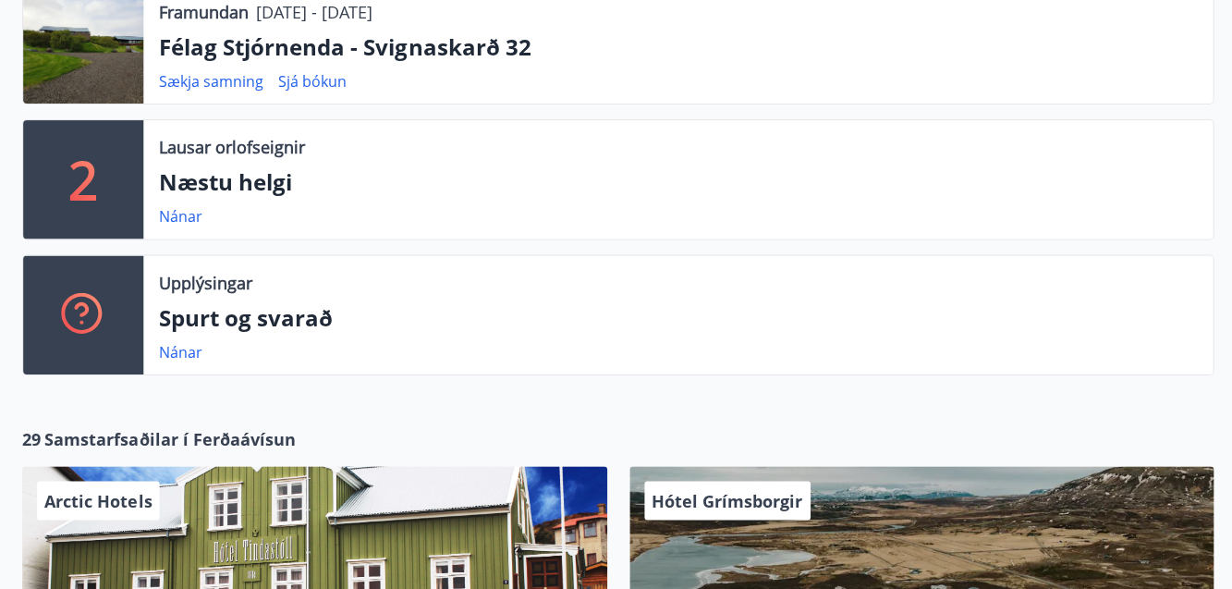
scroll to position [721, 0]
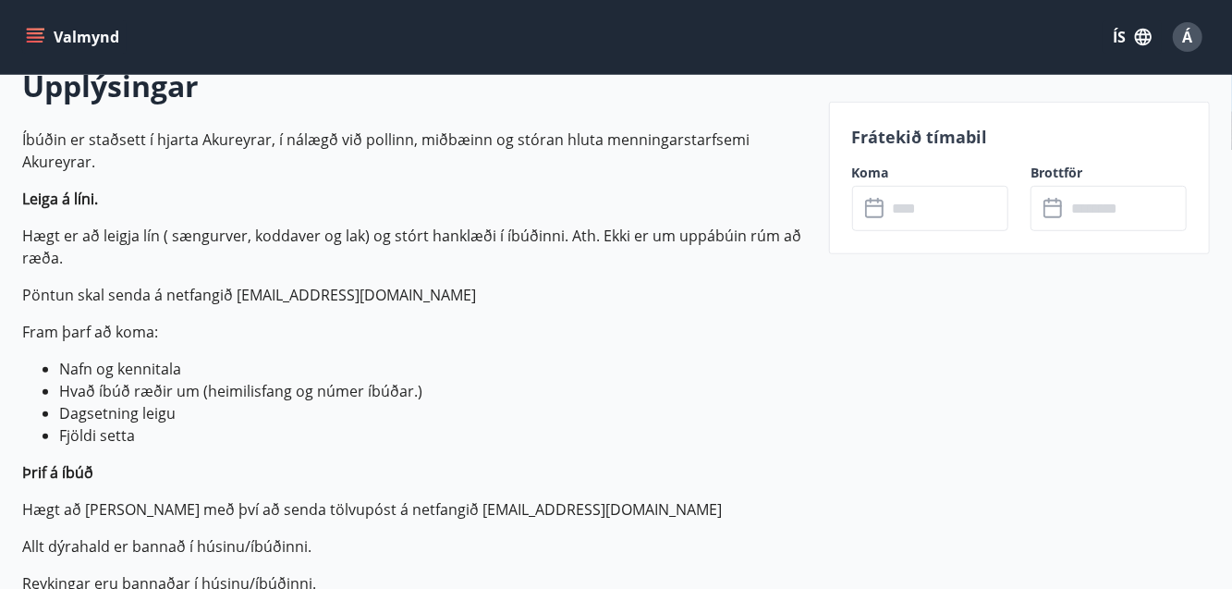
scroll to position [556, 0]
click at [754, 501] on p "Hægt að [PERSON_NAME] með því að senda tölvupóst á netfangið [EMAIL_ADDRESS][DO…" at bounding box center [414, 508] width 785 height 22
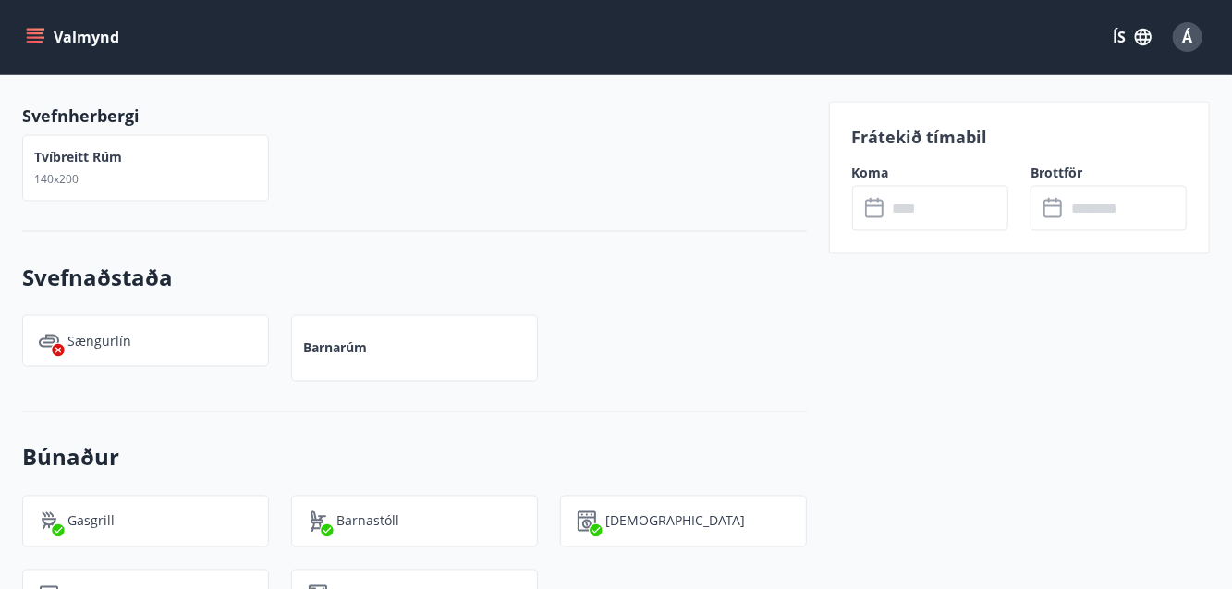
scroll to position [1508, 0]
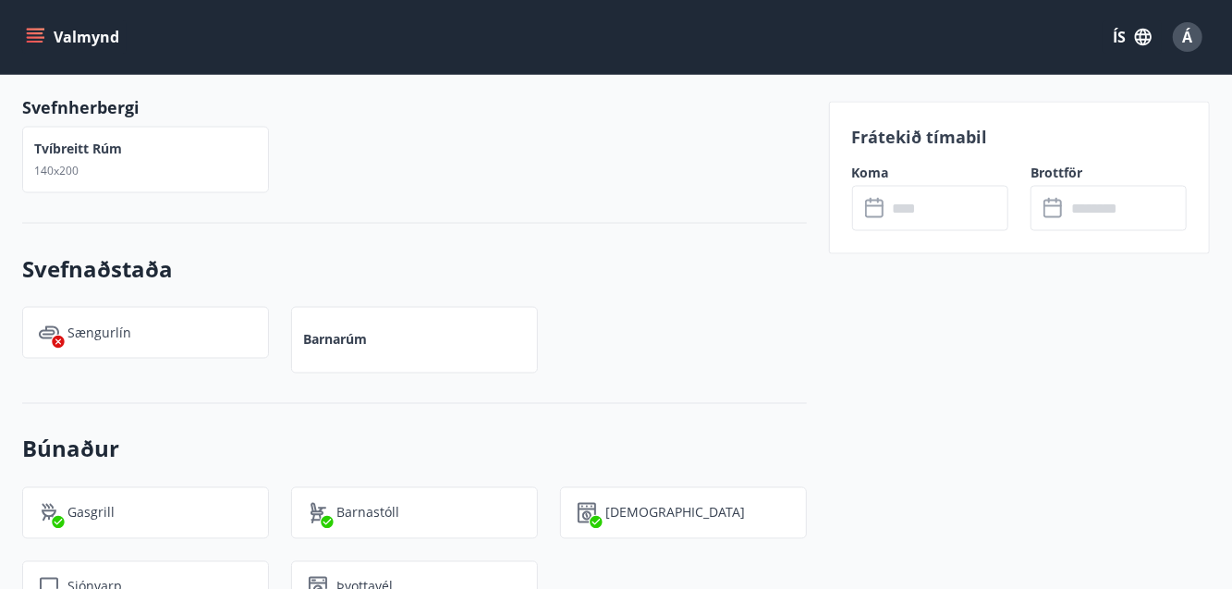
click at [795, 444] on h3 "Búnaður" at bounding box center [414, 448] width 785 height 31
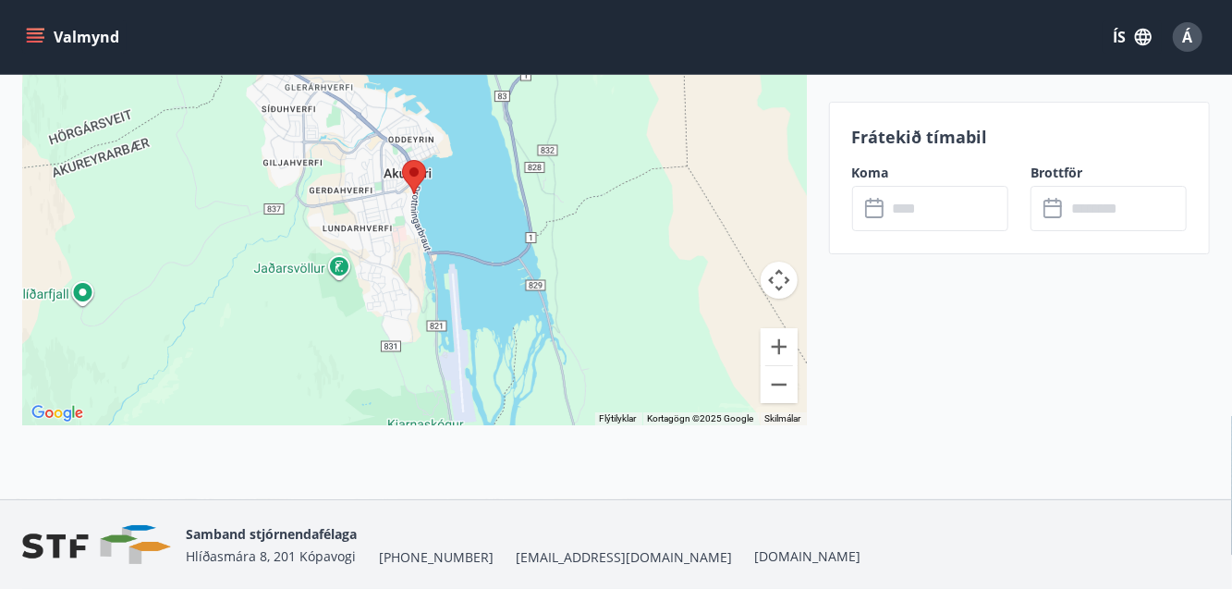
scroll to position [3345, 0]
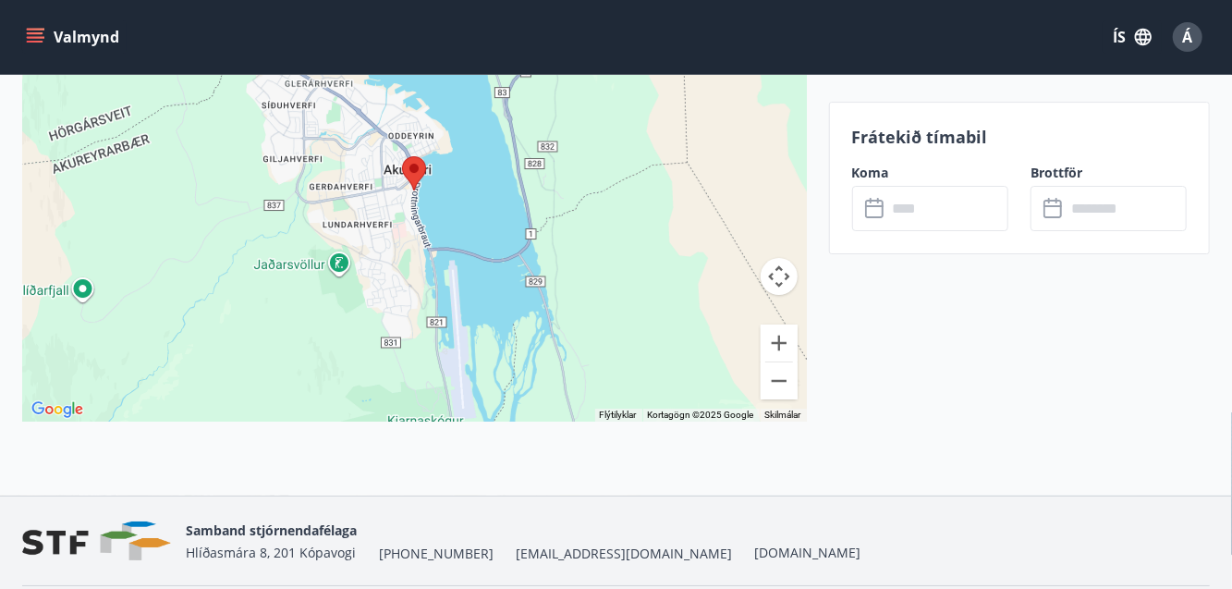
click at [894, 215] on input "text" at bounding box center [947, 208] width 121 height 45
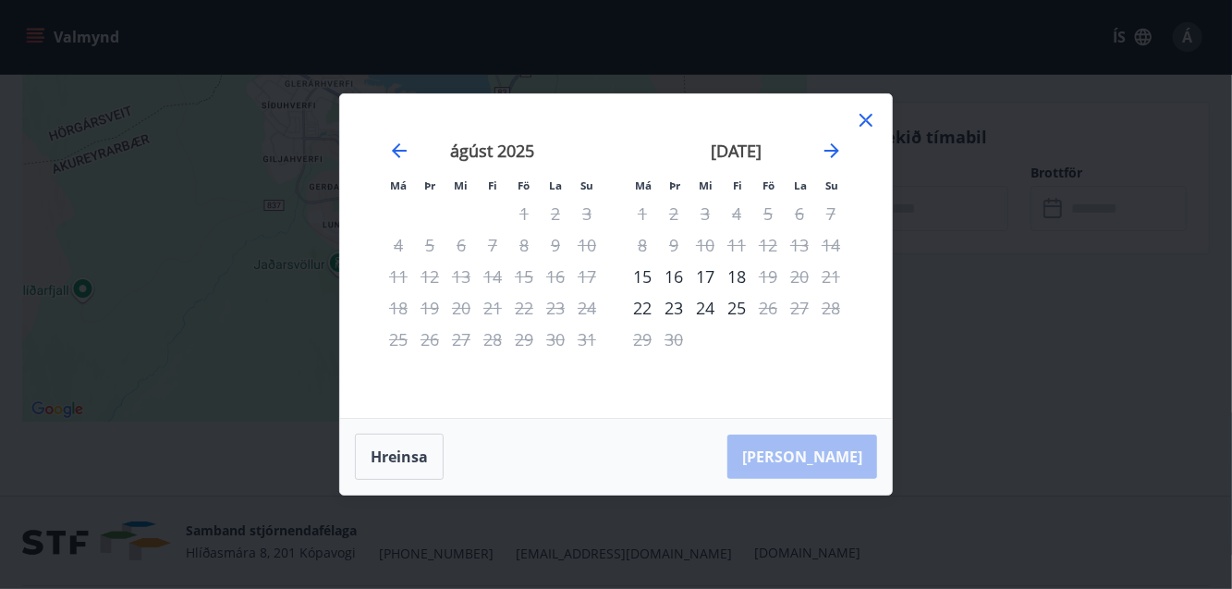
click at [839, 162] on icon "Move forward to switch to the next month." at bounding box center [832, 151] width 22 height 22
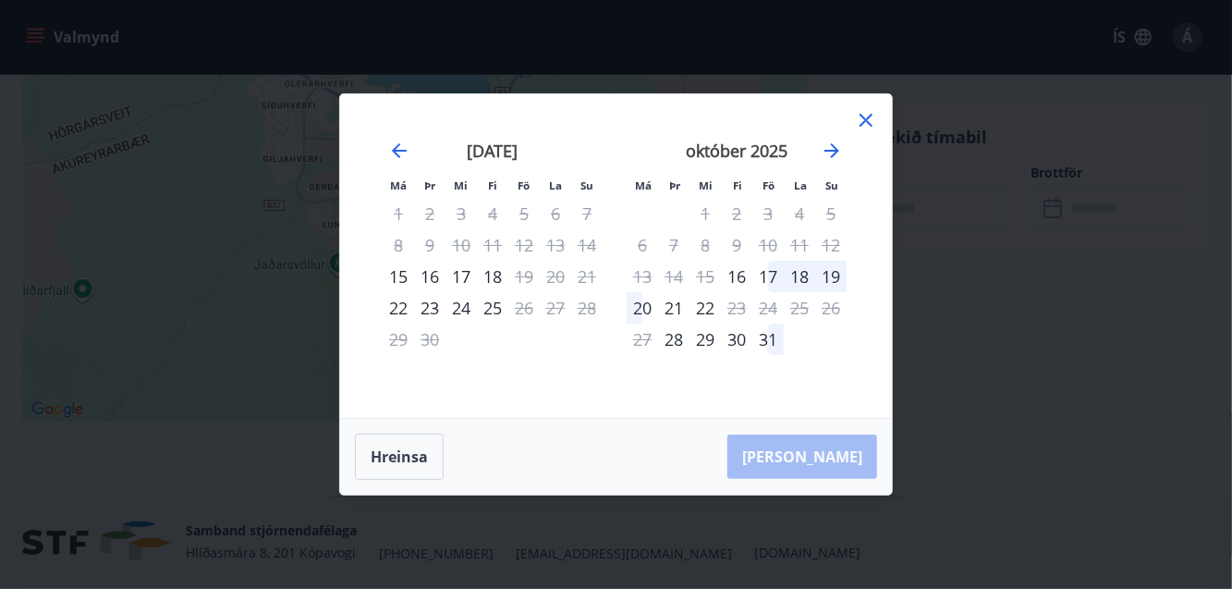
click at [839, 162] on icon "Move forward to switch to the next month." at bounding box center [832, 151] width 22 height 22
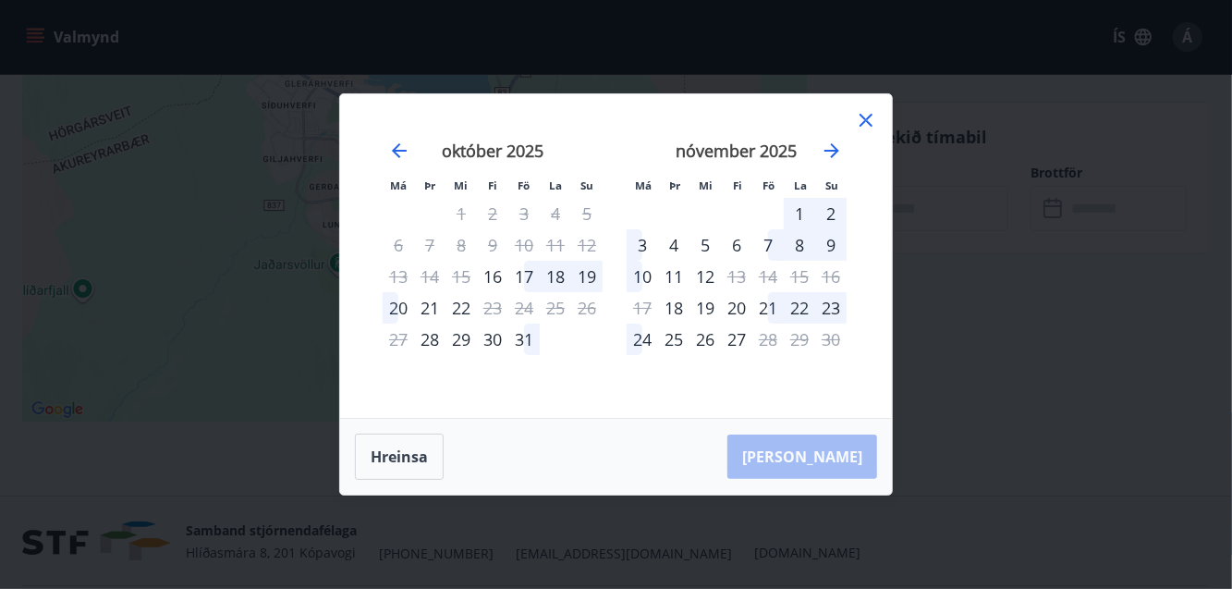
click at [839, 162] on icon "Move forward to switch to the next month." at bounding box center [832, 151] width 22 height 22
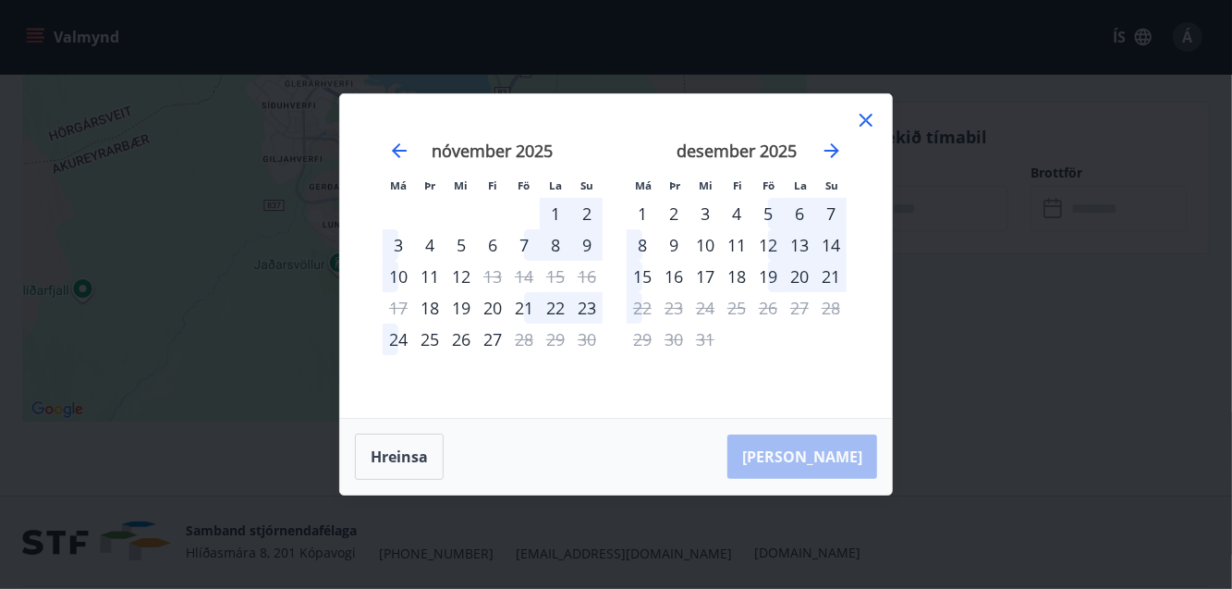
click at [836, 162] on icon "Move forward to switch to the next month." at bounding box center [832, 151] width 22 height 22
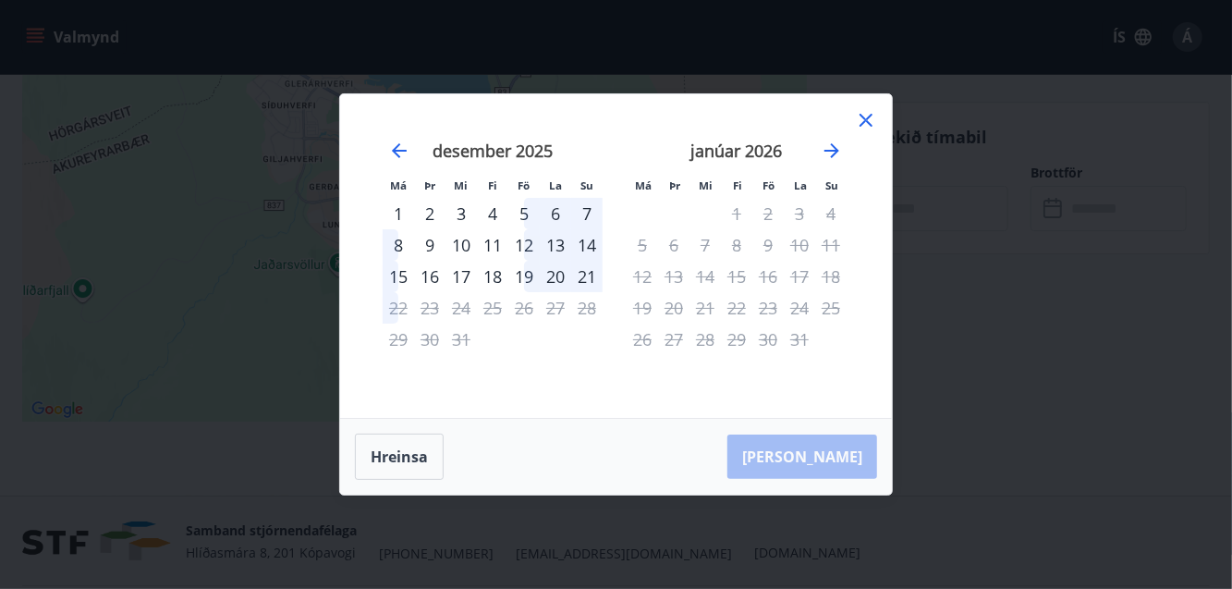
click at [841, 162] on icon "Move forward to switch to the next month." at bounding box center [832, 151] width 22 height 22
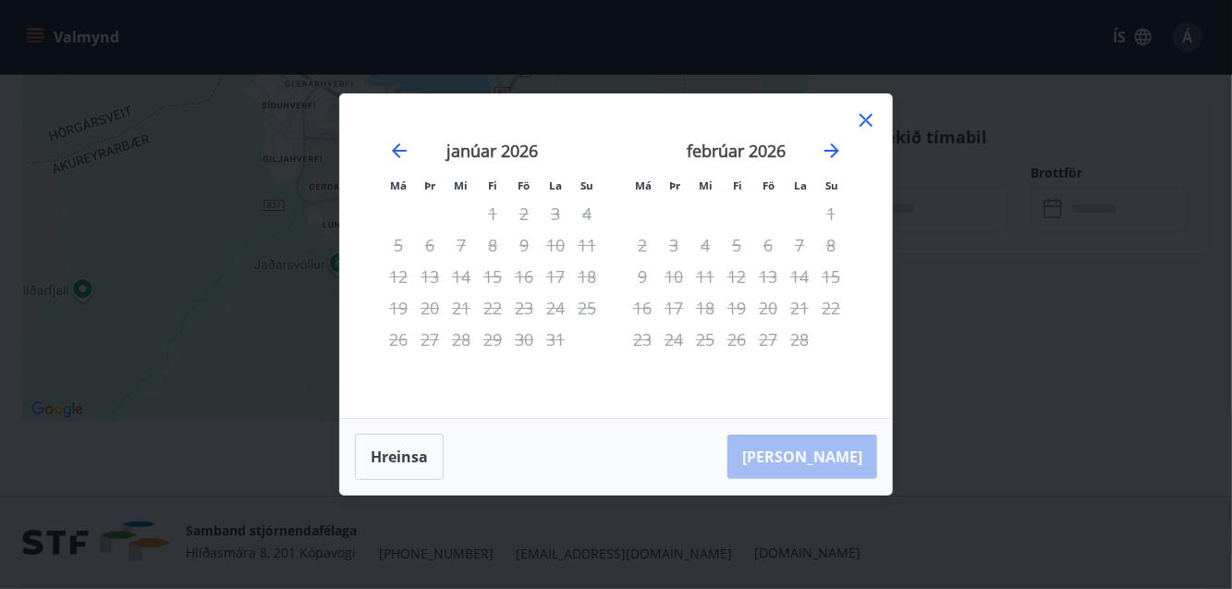
click at [838, 158] on icon "Move forward to switch to the next month." at bounding box center [831, 150] width 15 height 15
click at [838, 162] on icon "Move forward to switch to the next month." at bounding box center [832, 151] width 22 height 22
click at [841, 162] on icon "Move forward to switch to the next month." at bounding box center [832, 151] width 22 height 22
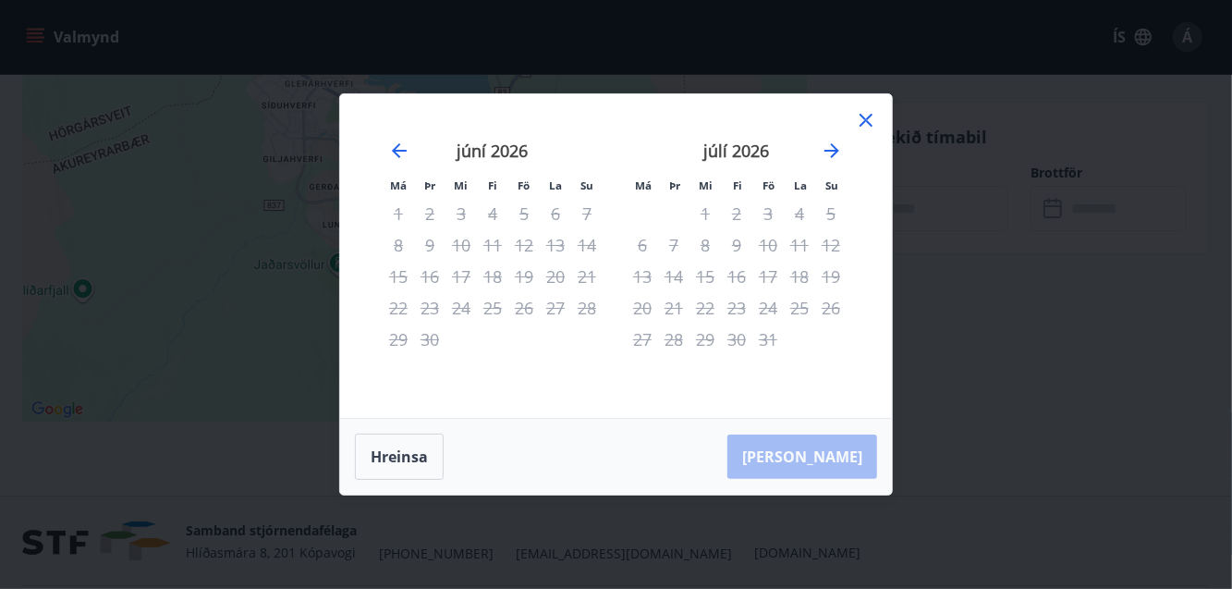
click at [841, 162] on icon "Move forward to switch to the next month." at bounding box center [832, 151] width 22 height 22
click at [402, 480] on button "Hreinsa" at bounding box center [399, 456] width 89 height 46
click at [878, 177] on div "Má Þr Mi Fi Fö La Su Má Þr Mi Fi Fö La Su [DATE] 1 2 3 4 5 6 7 8 9 10 11 12 13 …" at bounding box center [616, 255] width 552 height 323
click at [889, 148] on div "Má Þr Mi Fi Fö La Su Má Þr Mi Fi Fö La Su [DATE] 1 2 3 4 5 6 7 8 9 10 11 12 13 …" at bounding box center [616, 255] width 552 height 323
click at [872, 131] on icon at bounding box center [866, 120] width 22 height 22
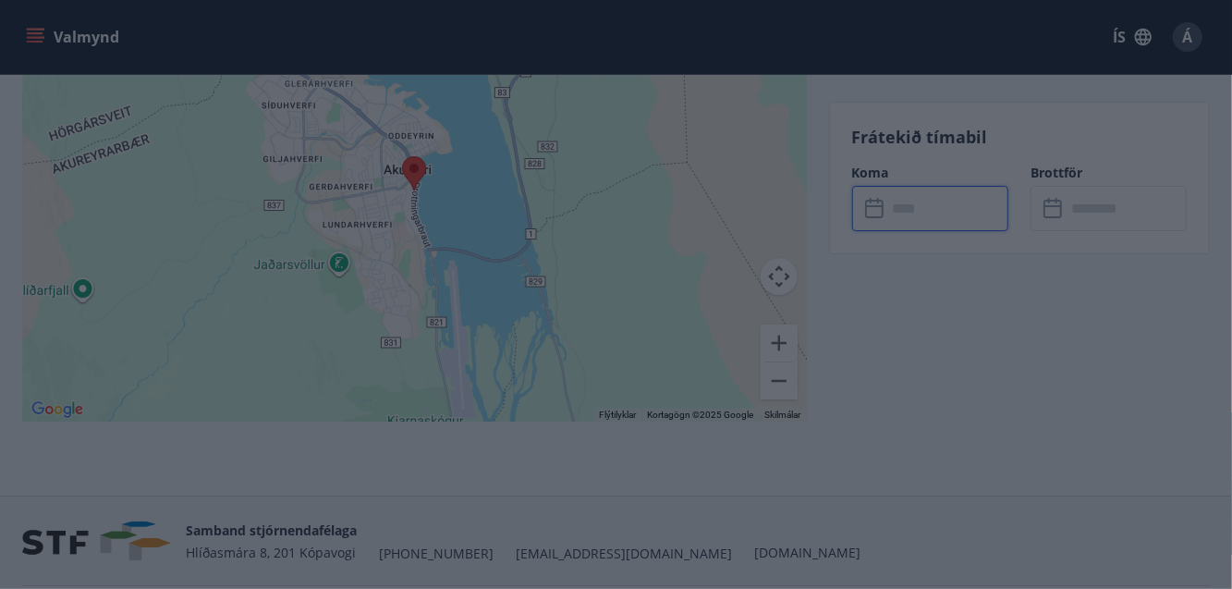
click at [0, 116] on div "Má Þr Mi Fi Fö La Su Má Þr Mi Fi Fö La Su [DATE] 1 2 3 4 5 6 7 8 9 10 11 12 13 …" at bounding box center [616, 294] width 1232 height 589
